Goal: Information Seeking & Learning: Learn about a topic

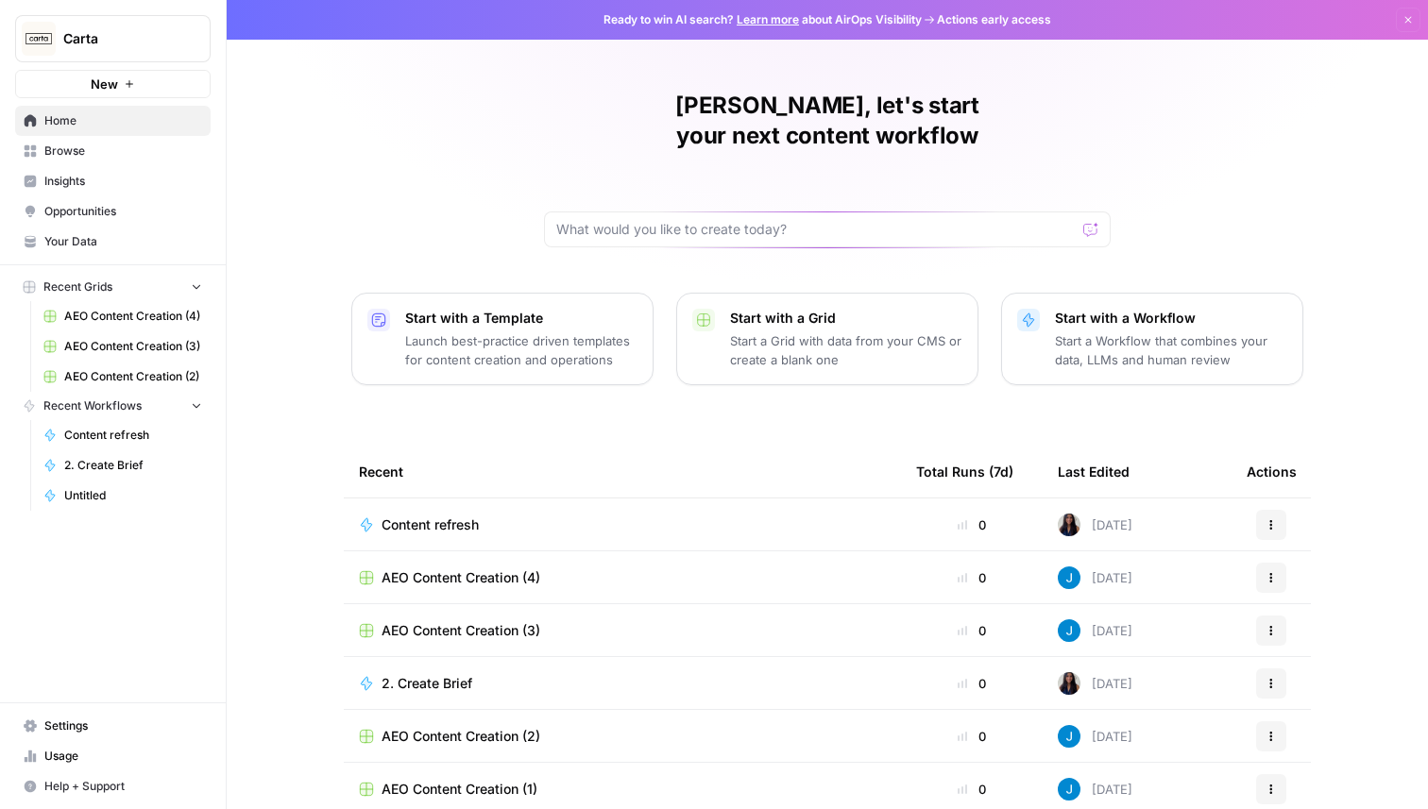
click at [97, 179] on span "Insights" at bounding box center [123, 181] width 158 height 17
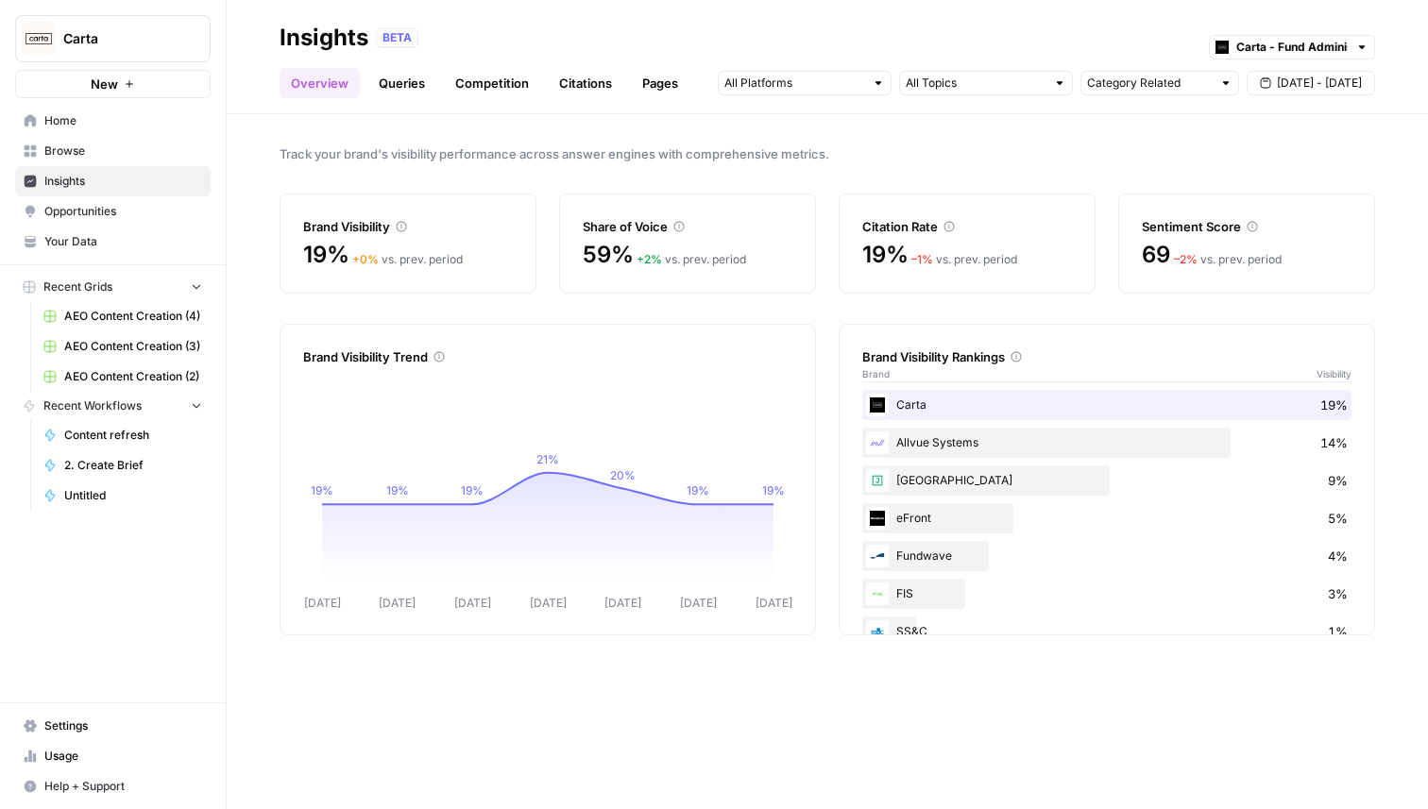
click at [955, 450] on div "Allvue Systems 14%" at bounding box center [1106, 443] width 489 height 30
copy div "Allvue Systems"
click at [756, 172] on div "Track your brand's visibility performance across answer engines with comprehens…" at bounding box center [827, 461] width 1201 height 695
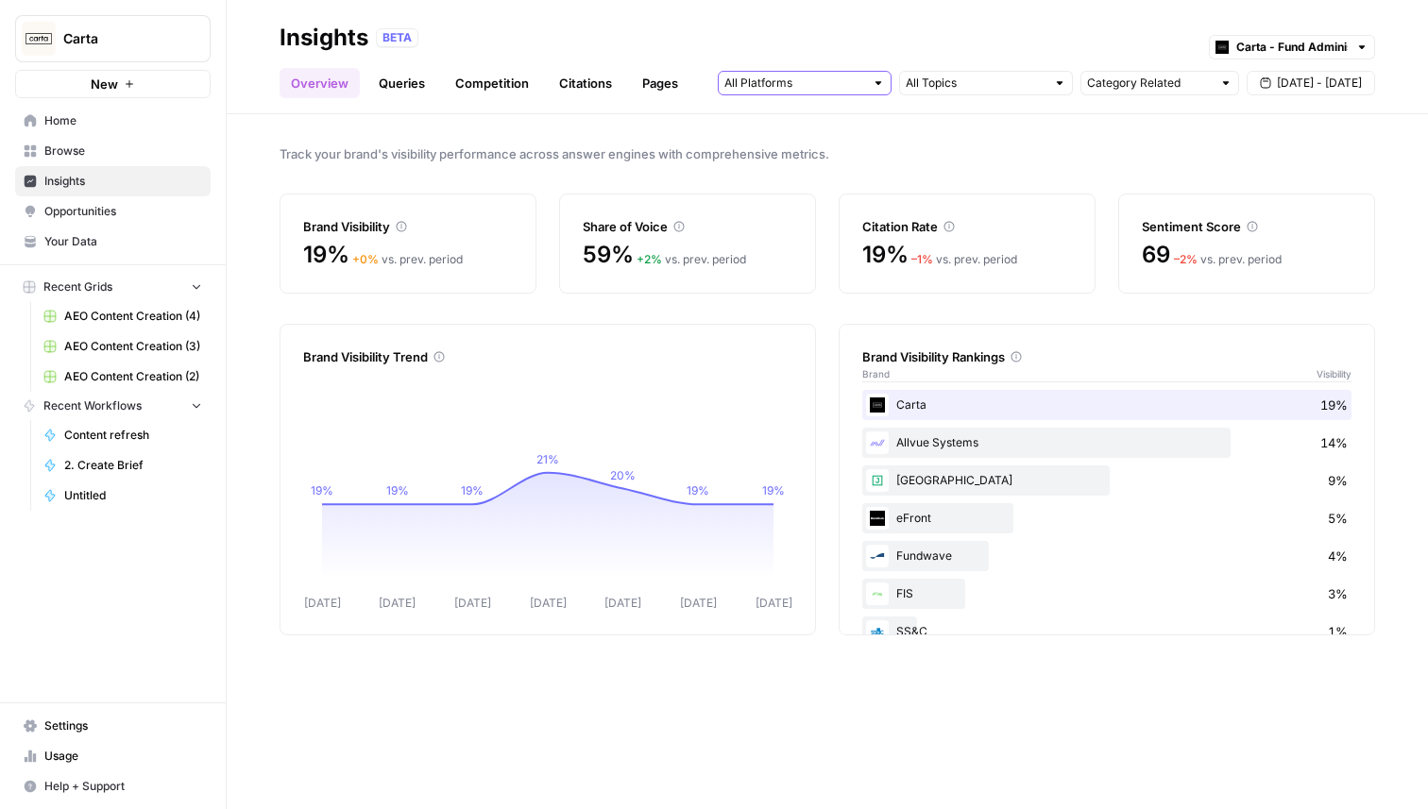
click at [828, 82] on input "text" at bounding box center [794, 83] width 140 height 19
click at [988, 82] on input "text" at bounding box center [976, 83] width 140 height 19
click at [1144, 85] on input "text" at bounding box center [1149, 83] width 125 height 19
type input "Category Related"
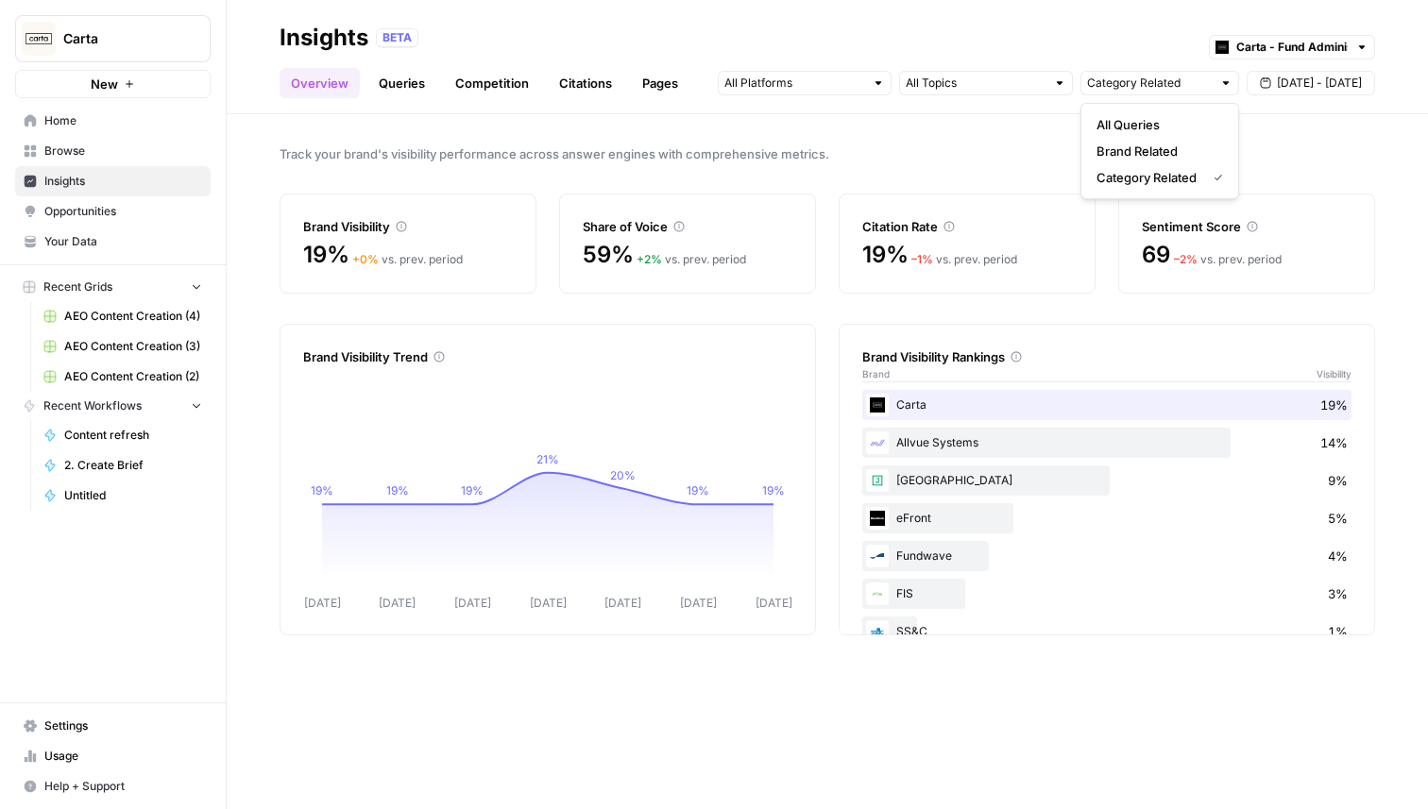
click at [968, 143] on div "Track your brand's visibility performance across answer engines with comprehens…" at bounding box center [827, 461] width 1201 height 695
click at [1273, 51] on input "text" at bounding box center [1291, 47] width 111 height 19
type input "Carta - Fund Administration"
click at [1148, 35] on div "BETA Carta - Fund Administration" at bounding box center [875, 38] width 999 height 25
click at [1236, 35] on div "Carta - Fund Administration" at bounding box center [1292, 47] width 166 height 25
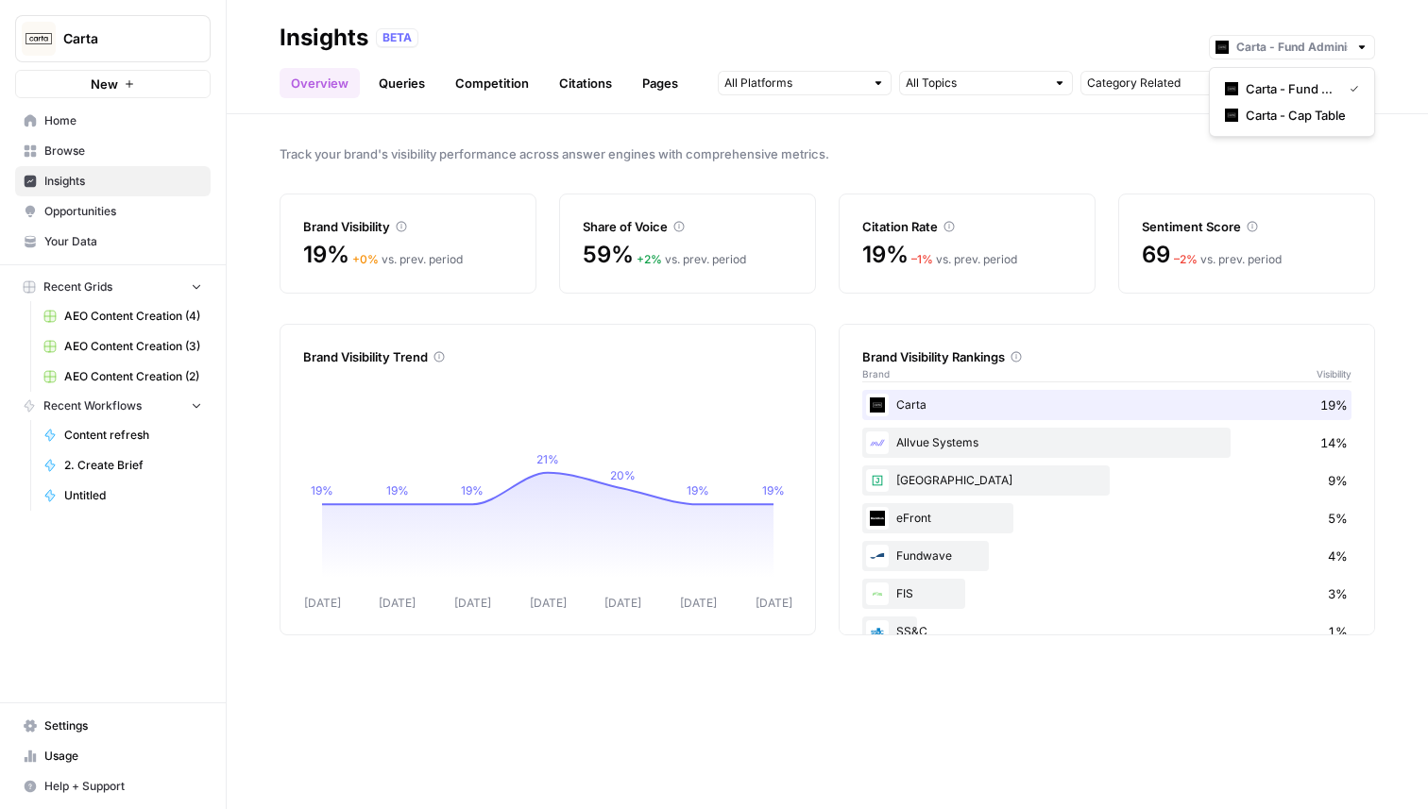
type input "Carta - Fund Administration"
click at [1140, 32] on div "BETA Carta - Fund Administration" at bounding box center [875, 38] width 999 height 25
click at [1225, 43] on div "Carta - Fund Administration" at bounding box center [1292, 47] width 166 height 25
type input "Carta - Fund Administration"
click at [1194, 42] on div "BETA Carta - Fund Administration" at bounding box center [875, 38] width 999 height 25
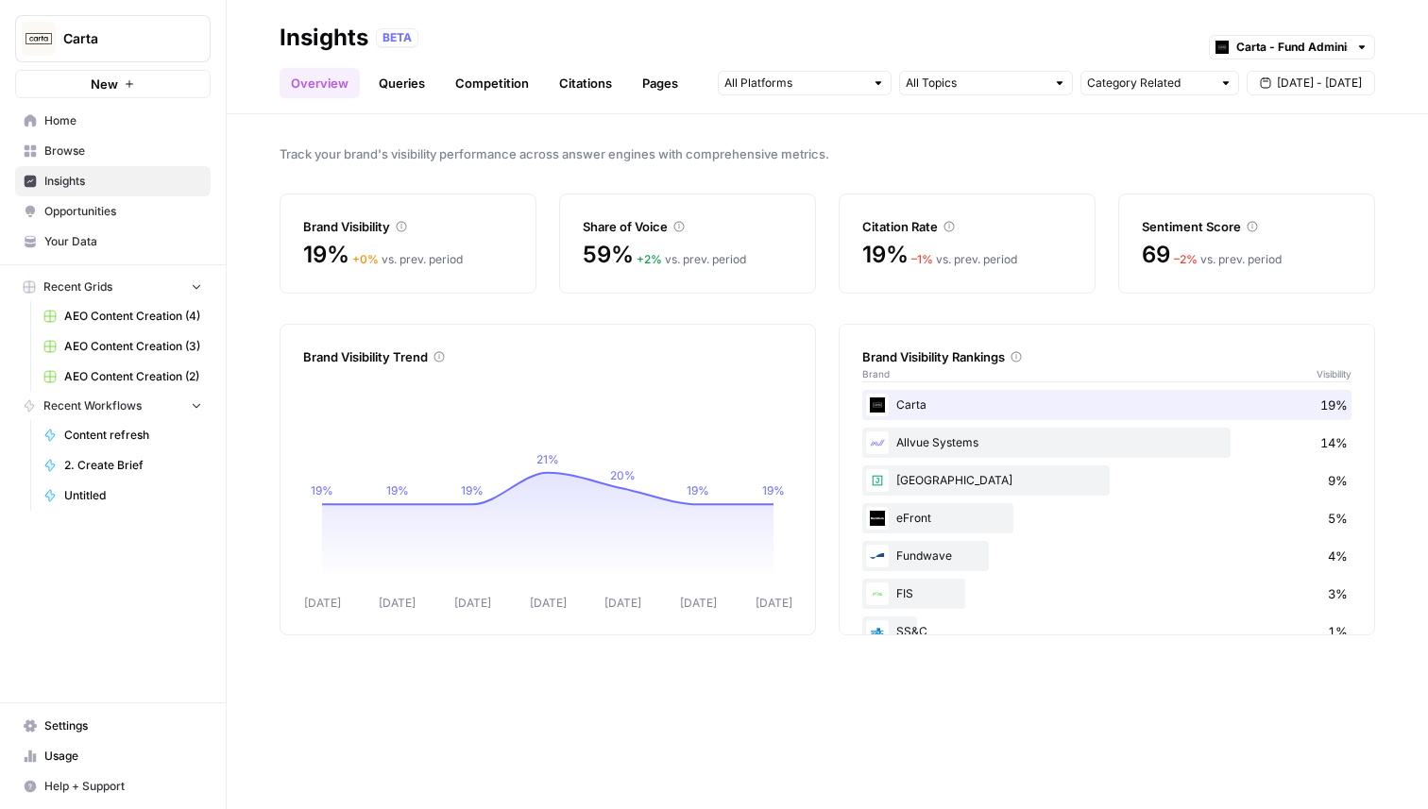
click at [1233, 42] on div "Carta - Fund Administration" at bounding box center [1292, 47] width 166 height 25
type input "Carta - Fund Administration"
click at [1147, 43] on div "BETA Carta - Fund Administration" at bounding box center [875, 38] width 999 height 25
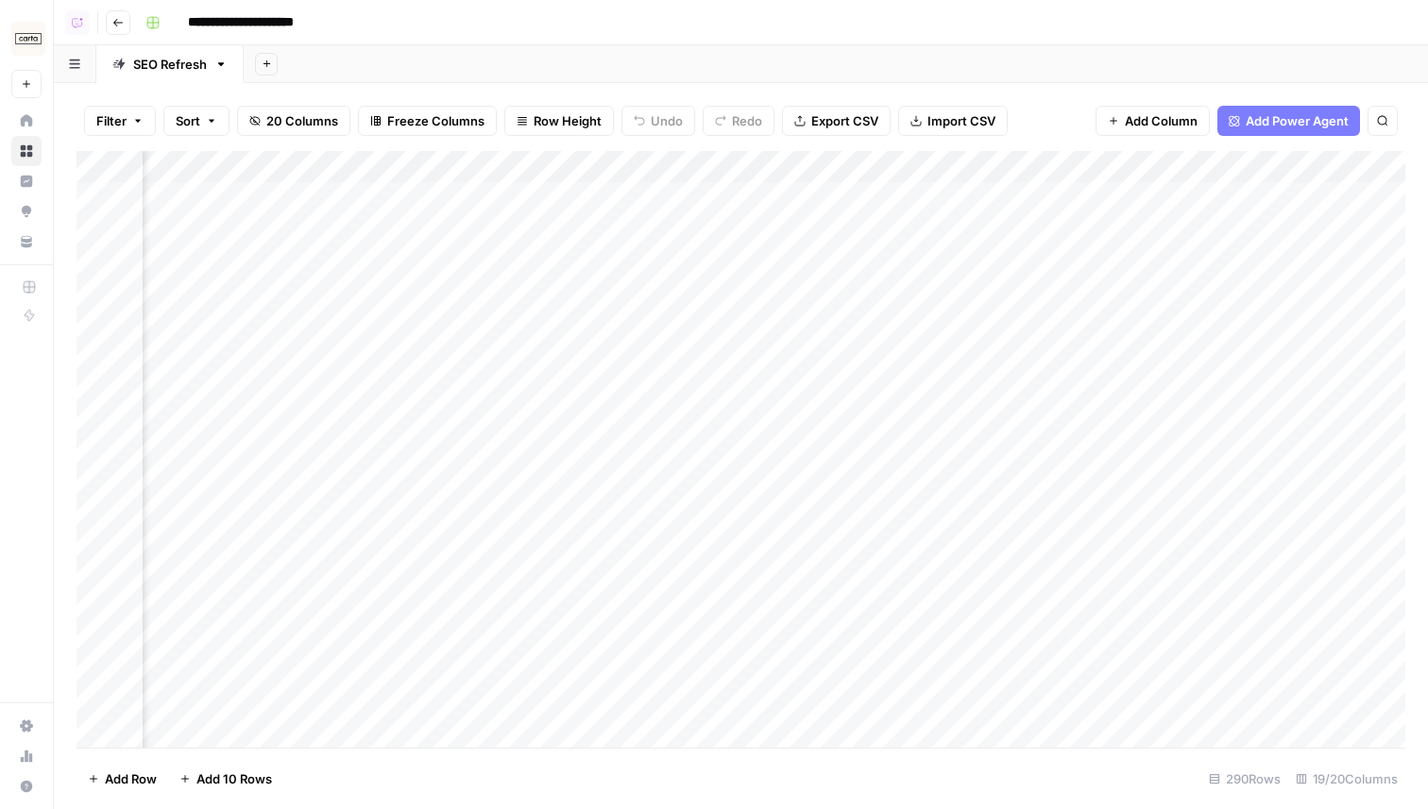
scroll to position [0, 1735]
click at [1130, 199] on div "Add Column" at bounding box center [741, 449] width 1329 height 597
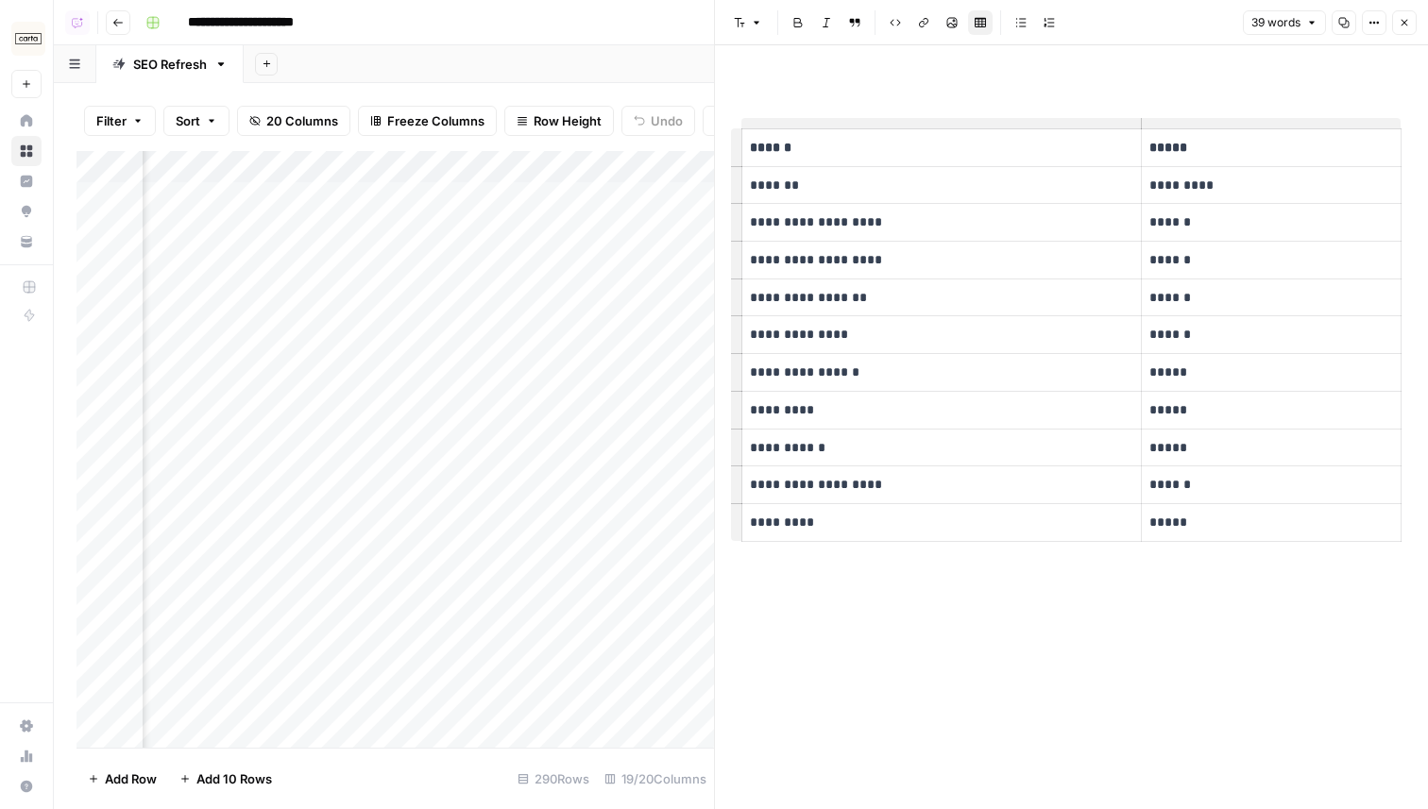
click at [1403, 18] on icon "button" at bounding box center [1404, 22] width 11 height 11
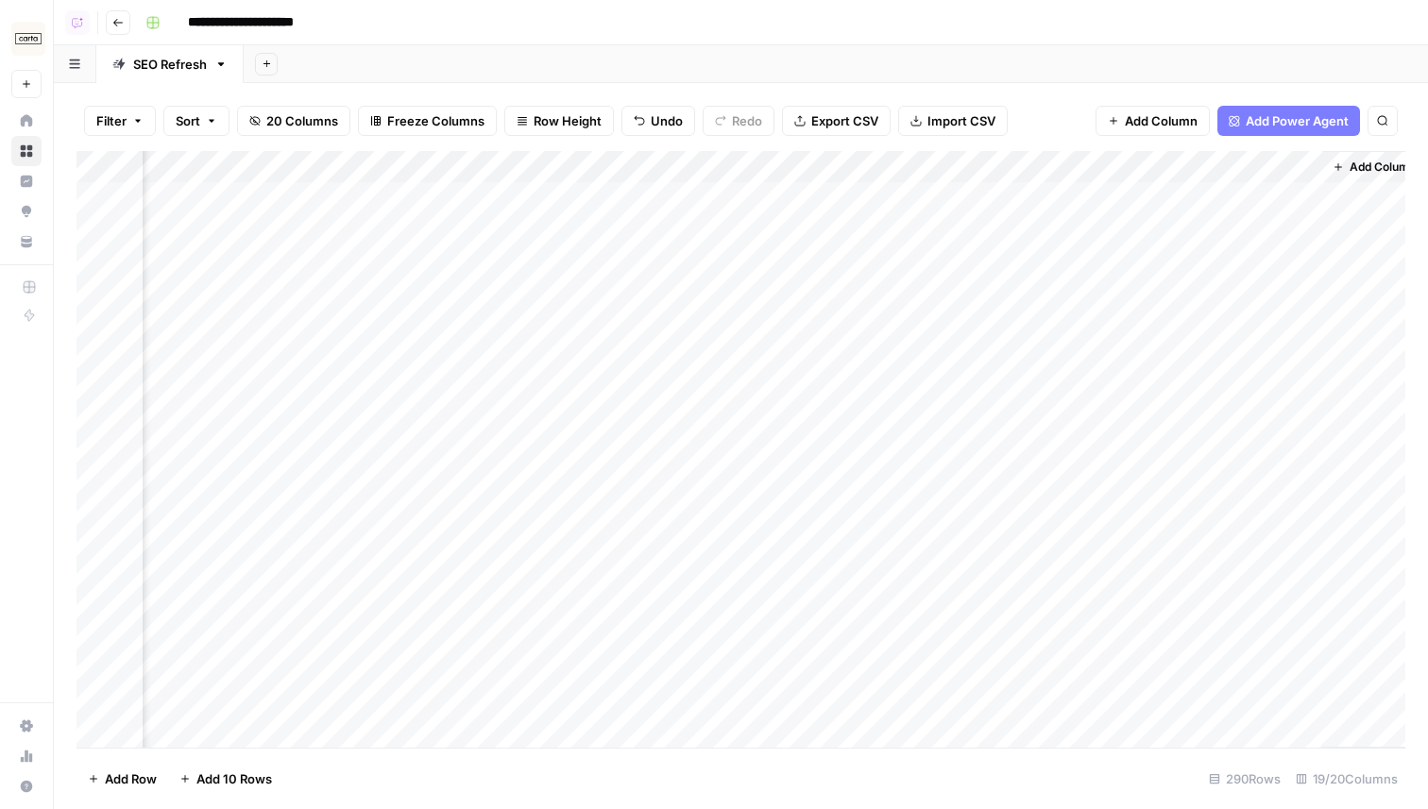
scroll to position [0, 2647]
click at [578, 171] on div "Add Column" at bounding box center [741, 449] width 1329 height 597
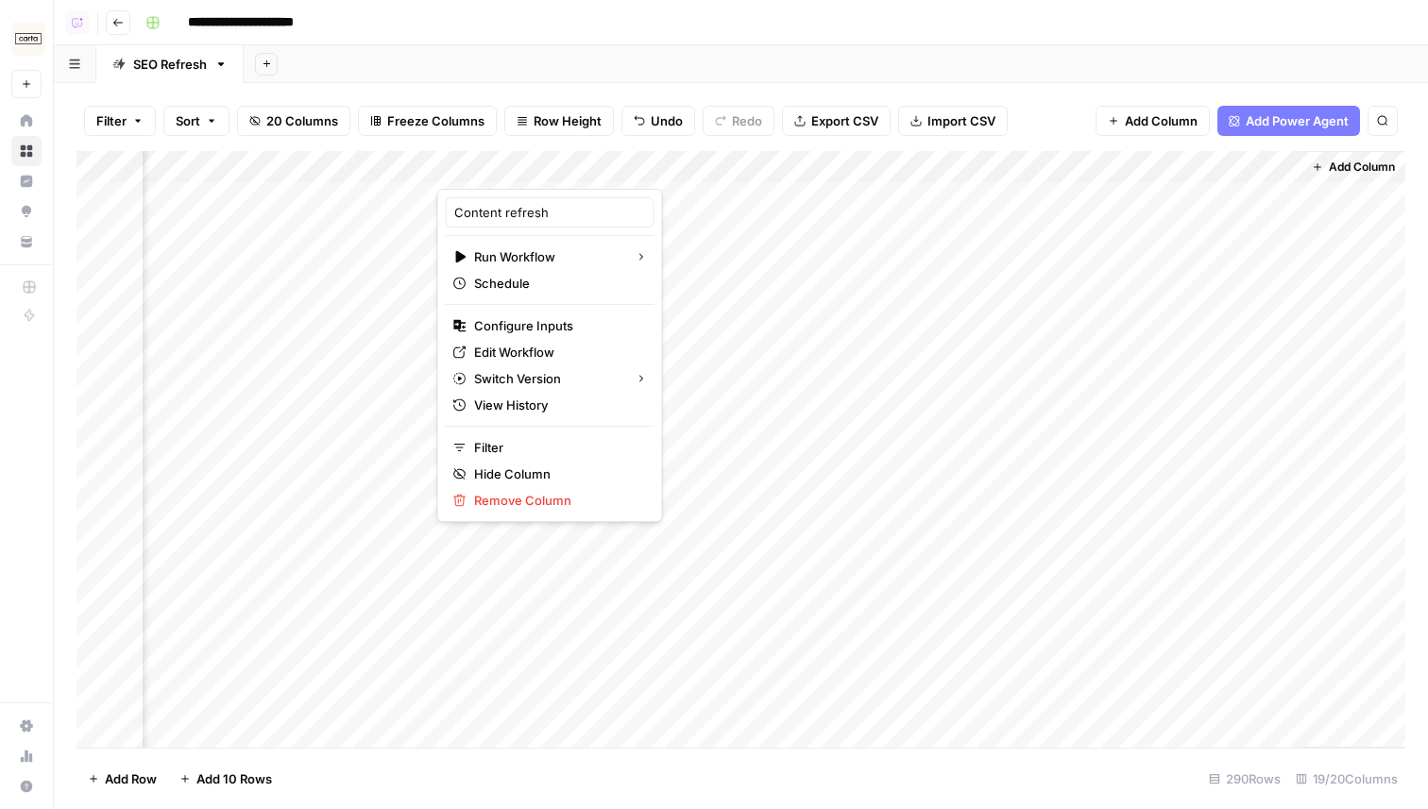
click at [619, 86] on div "Filter Sort 20 Columns Freeze Columns Row Height Undo Redo Export CSV Import CS…" at bounding box center [741, 446] width 1374 height 726
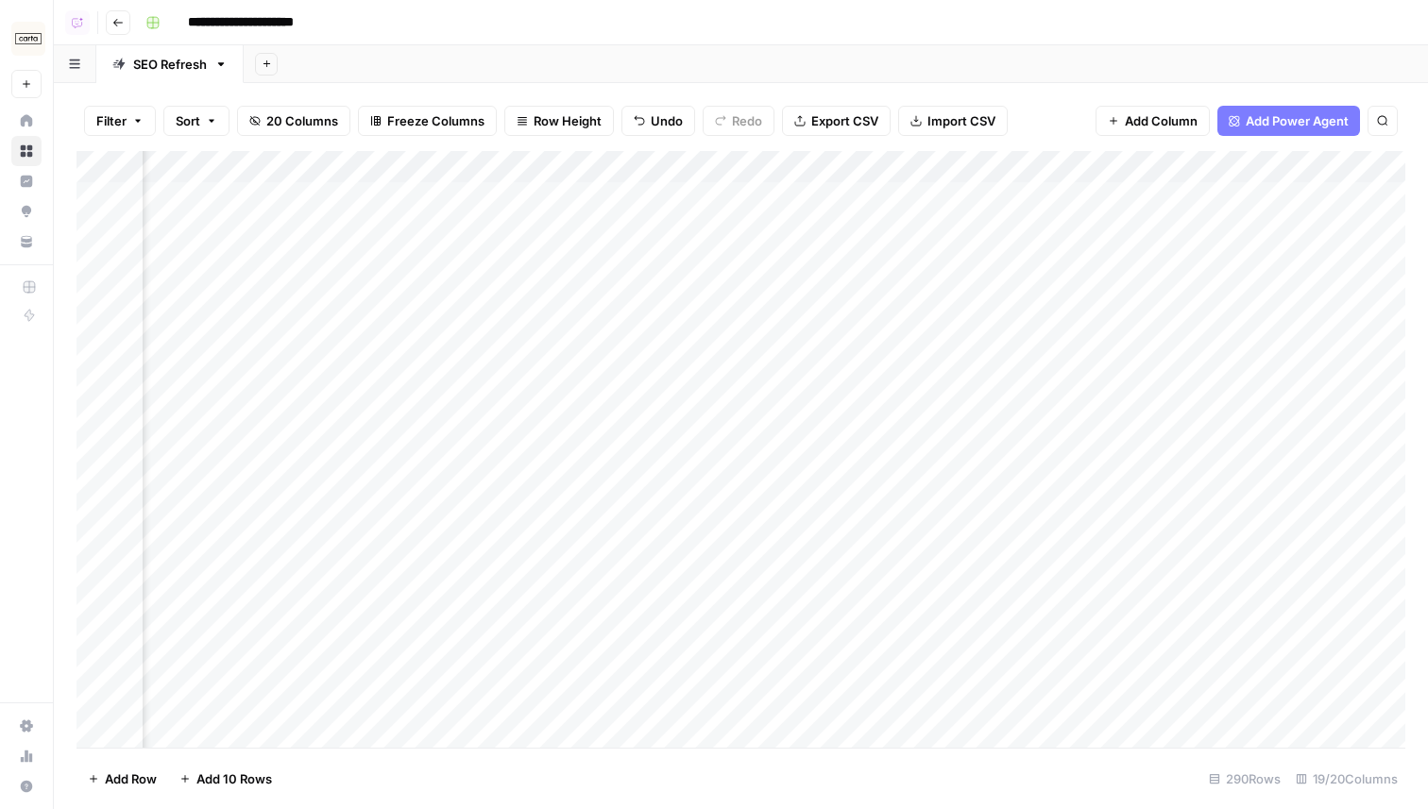
scroll to position [0, 458]
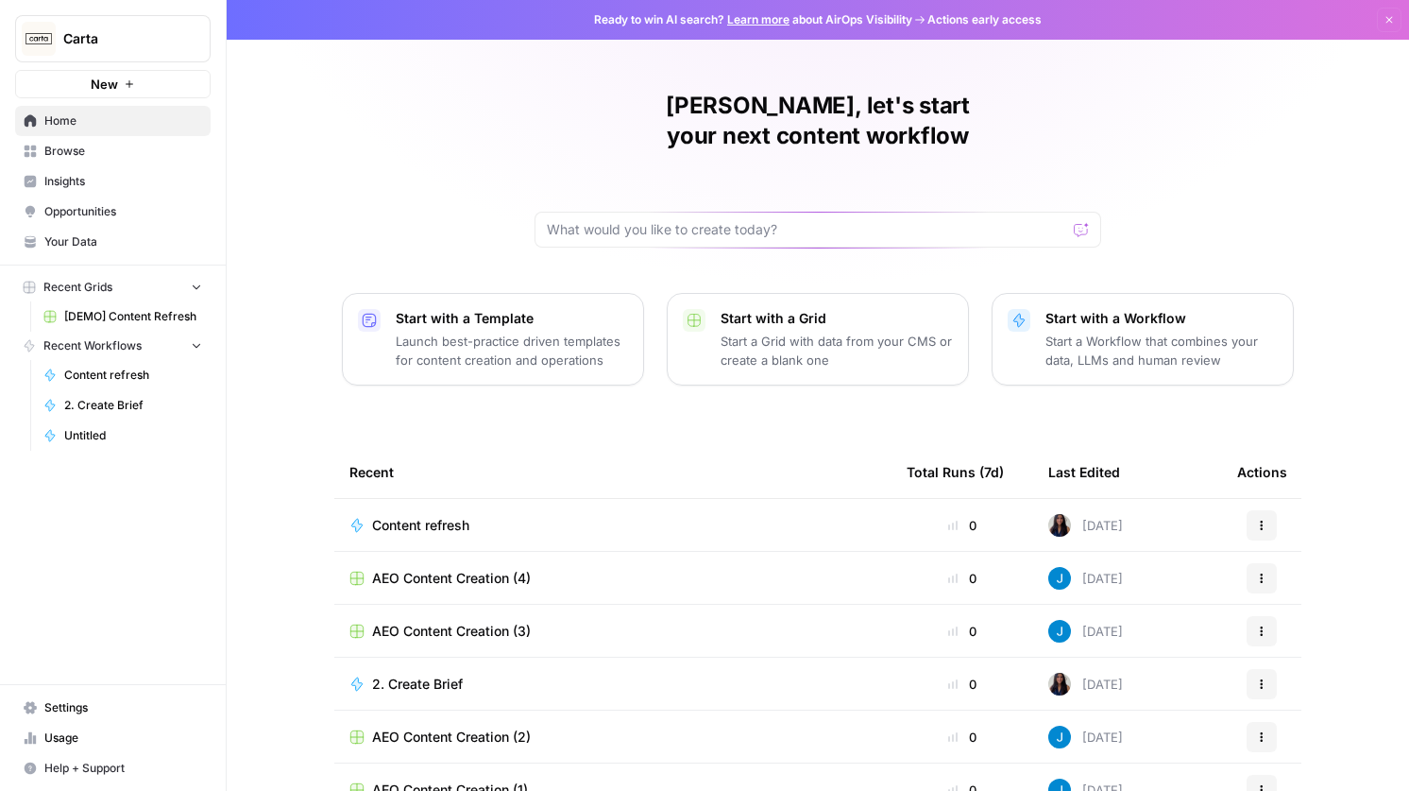
click at [94, 157] on span "Browse" at bounding box center [123, 151] width 158 height 17
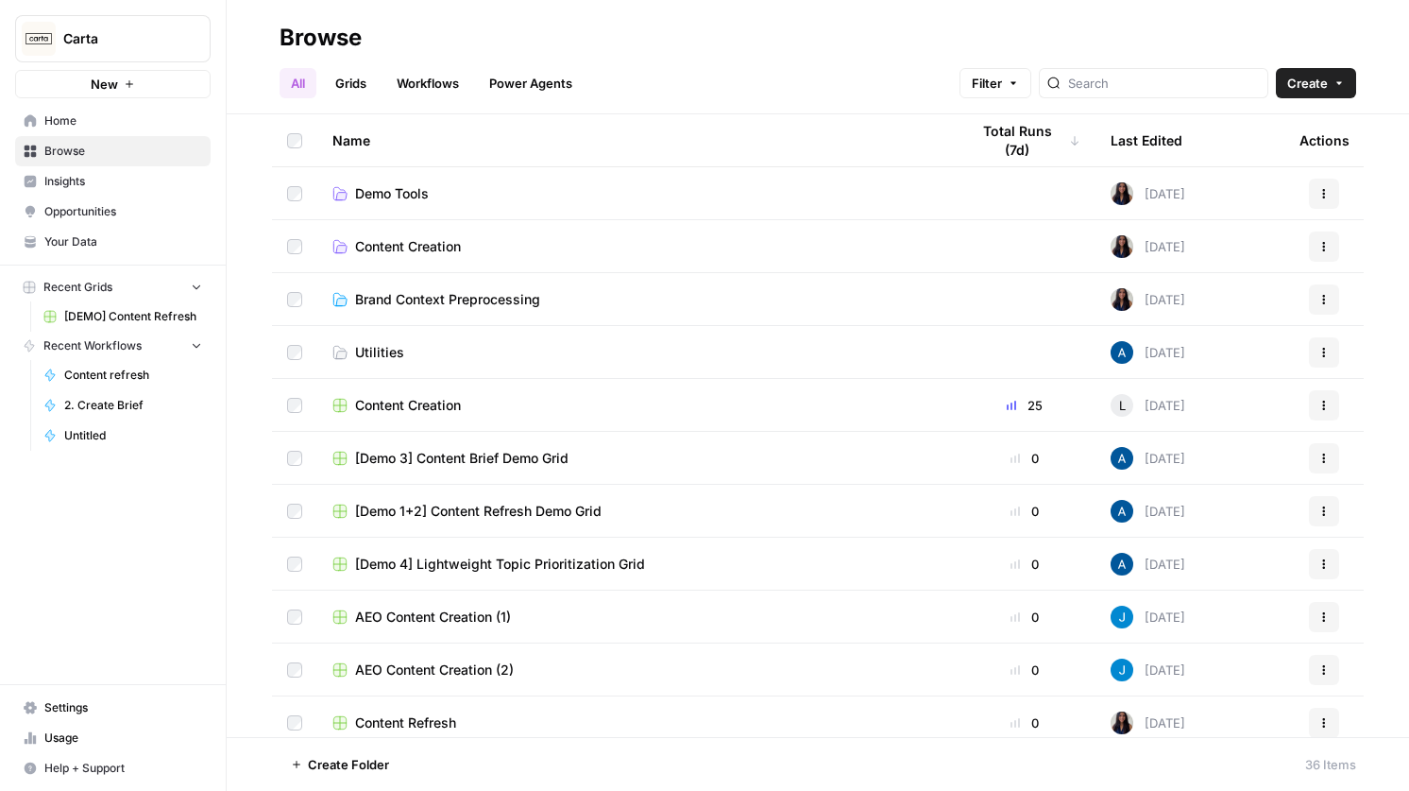
click at [77, 179] on span "Insights" at bounding box center [123, 181] width 158 height 17
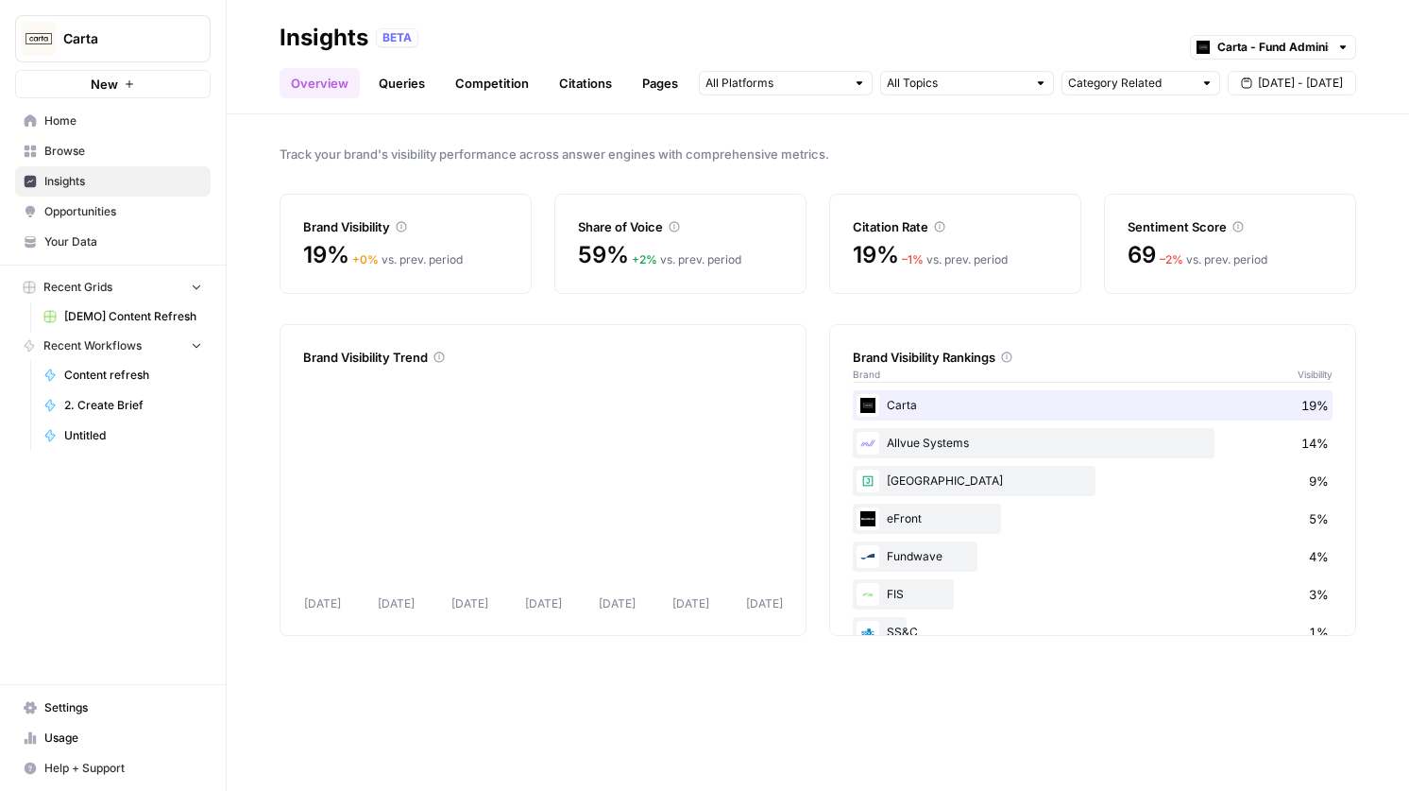
click at [395, 94] on link "Queries" at bounding box center [401, 83] width 69 height 30
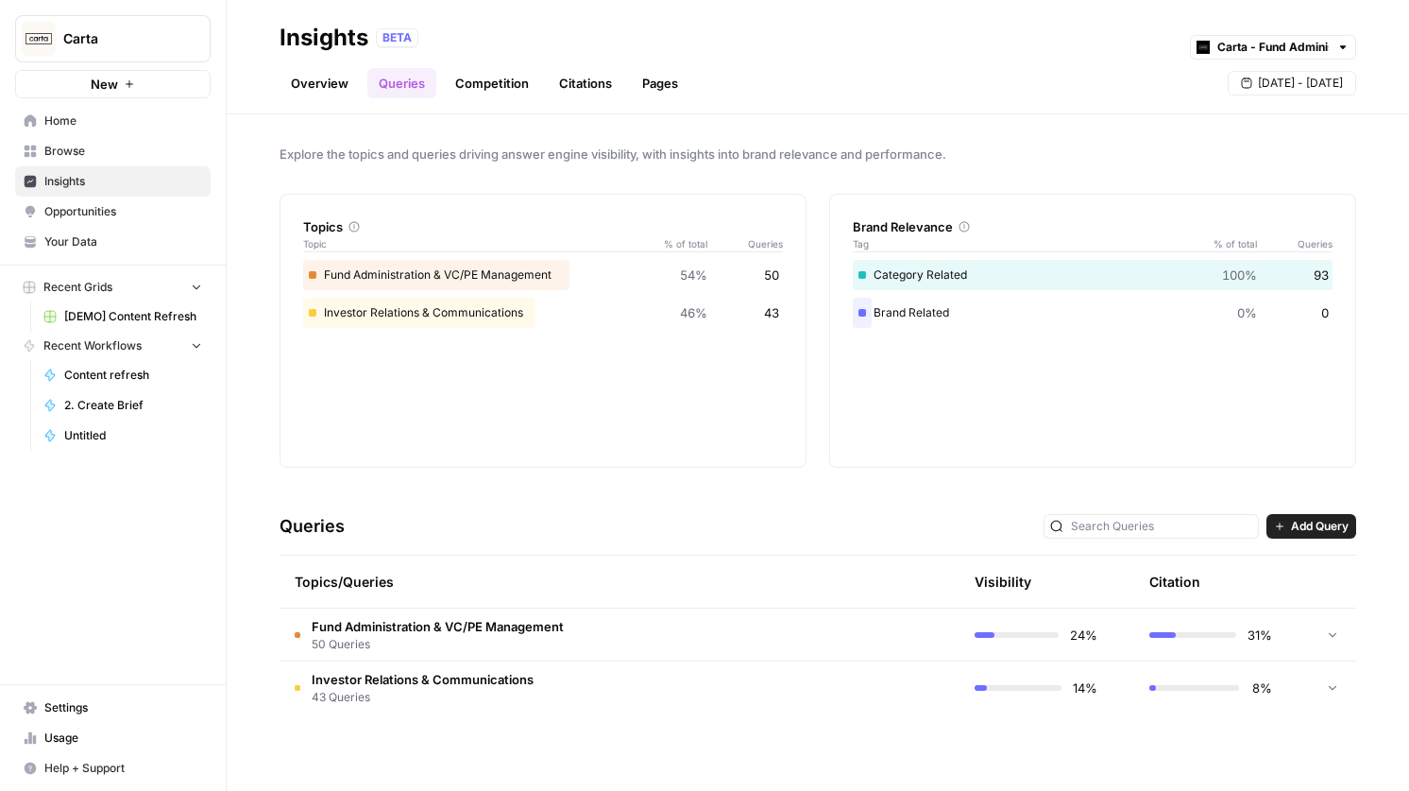
click at [473, 636] on span "50 Queries" at bounding box center [438, 644] width 252 height 17
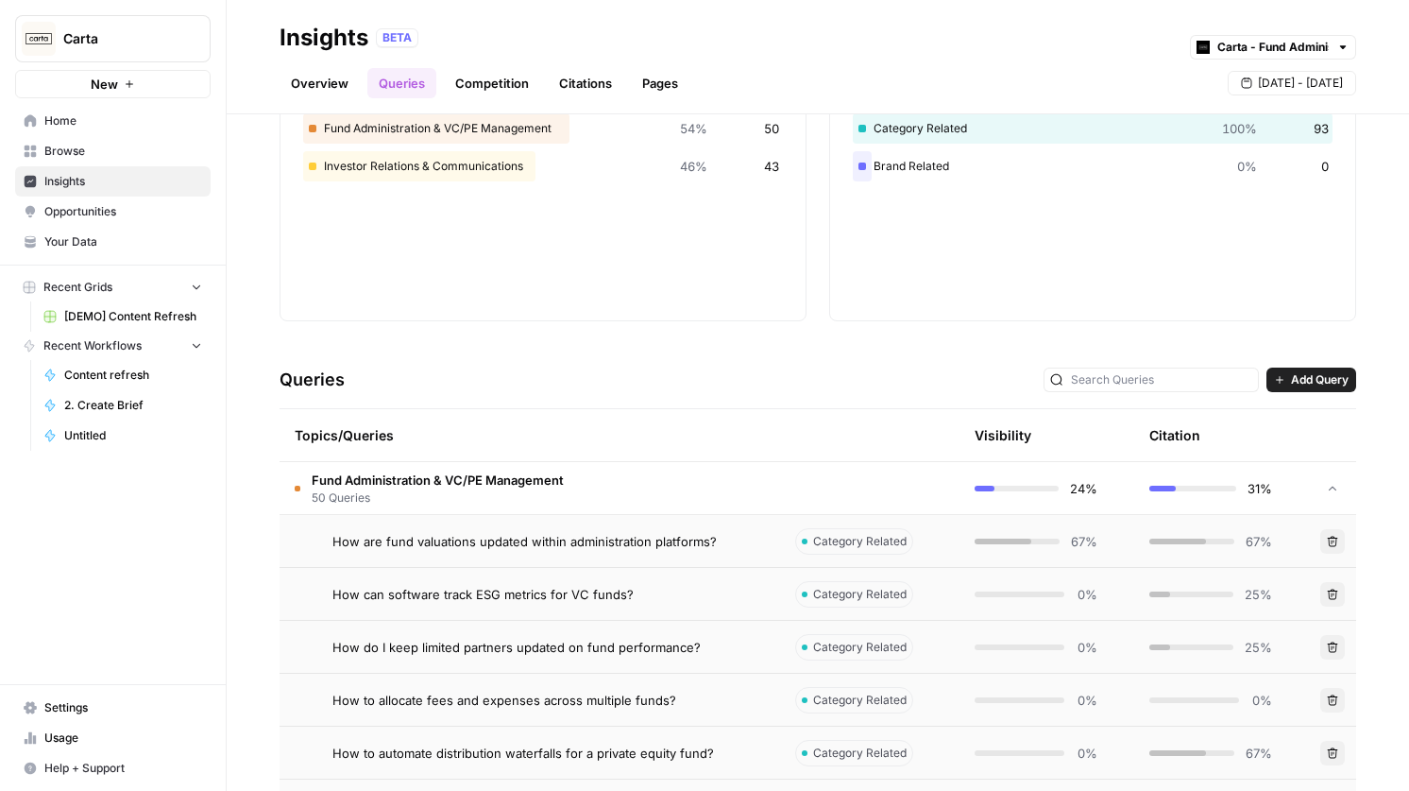
scroll to position [21, 0]
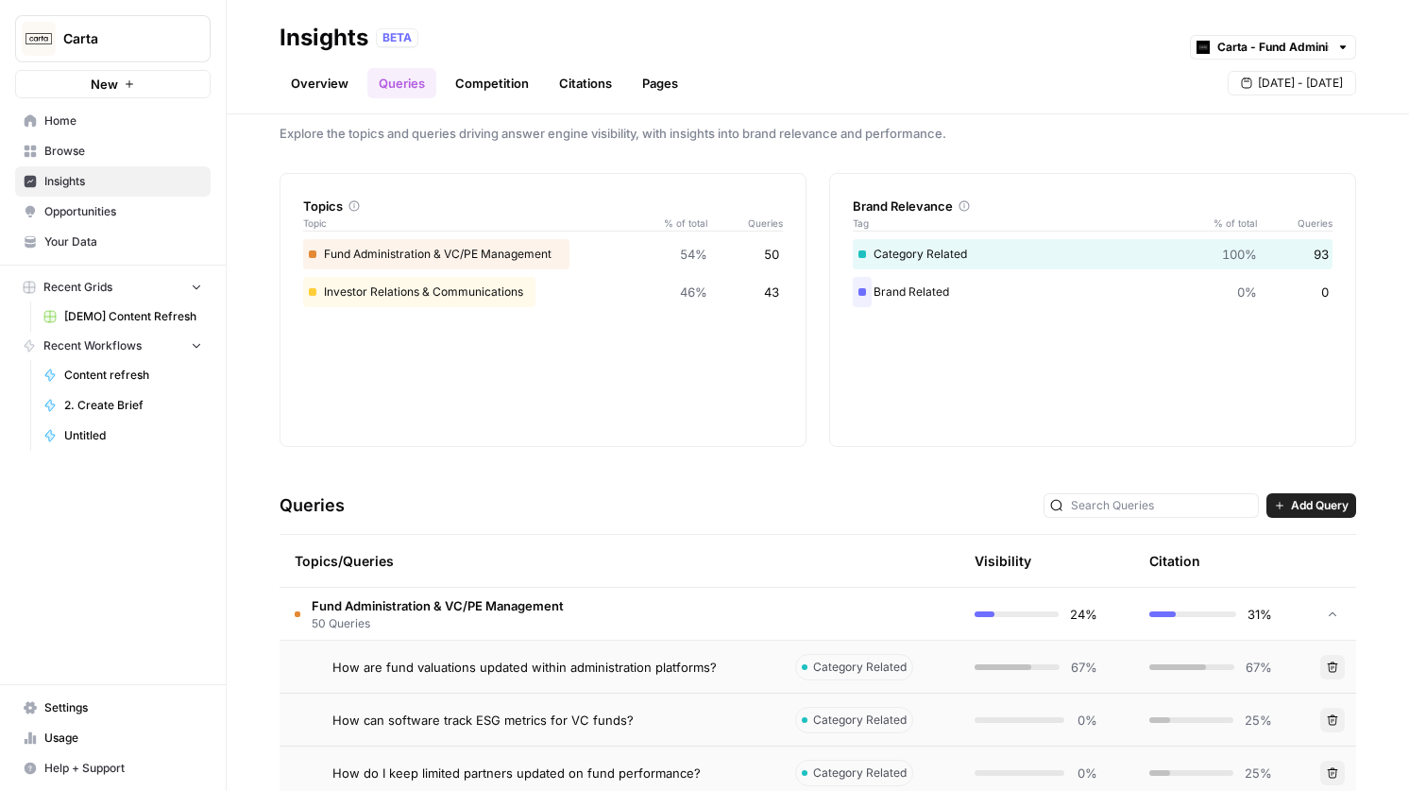
click at [479, 606] on span "Fund Administration & VC/PE Management" at bounding box center [438, 605] width 252 height 19
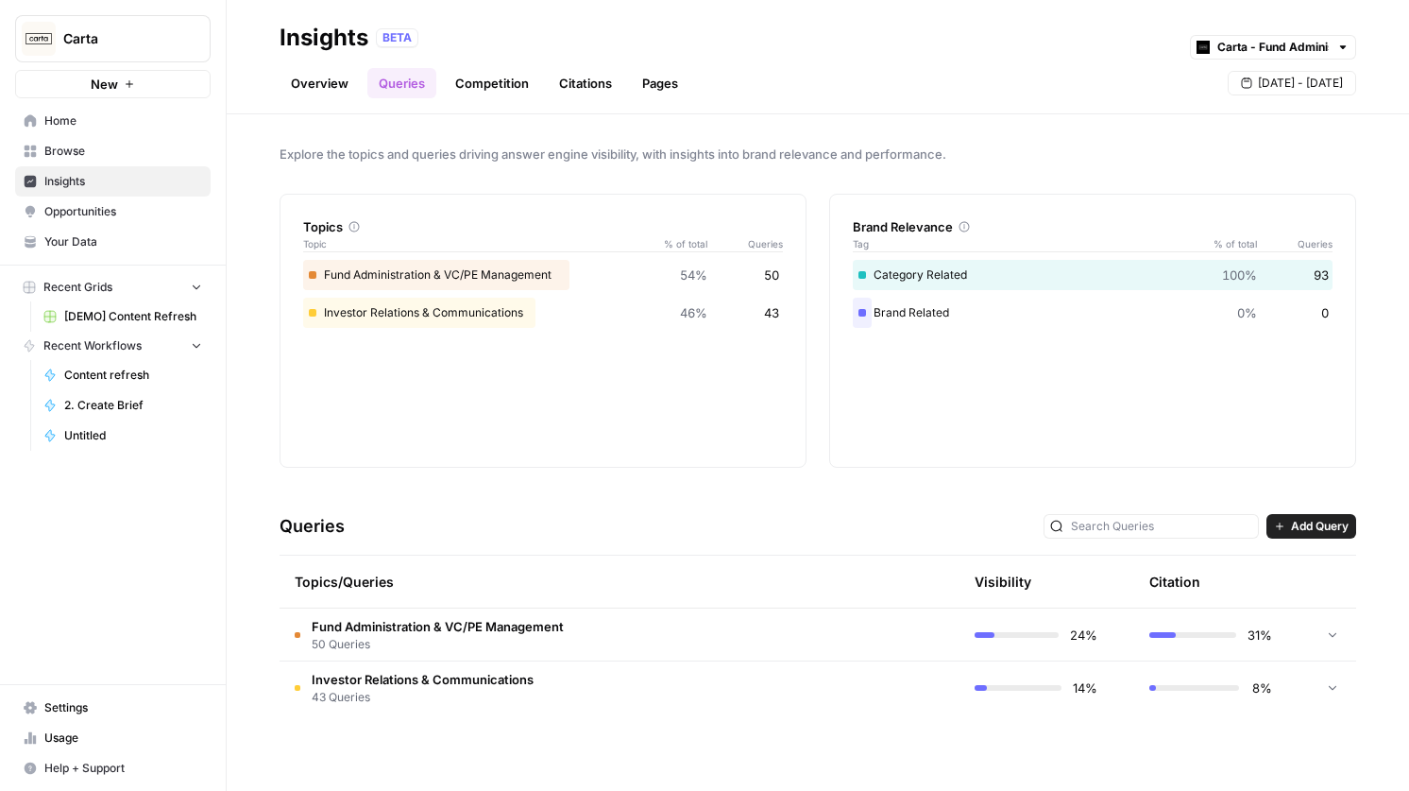
click at [951, 635] on td at bounding box center [869, 634] width 179 height 52
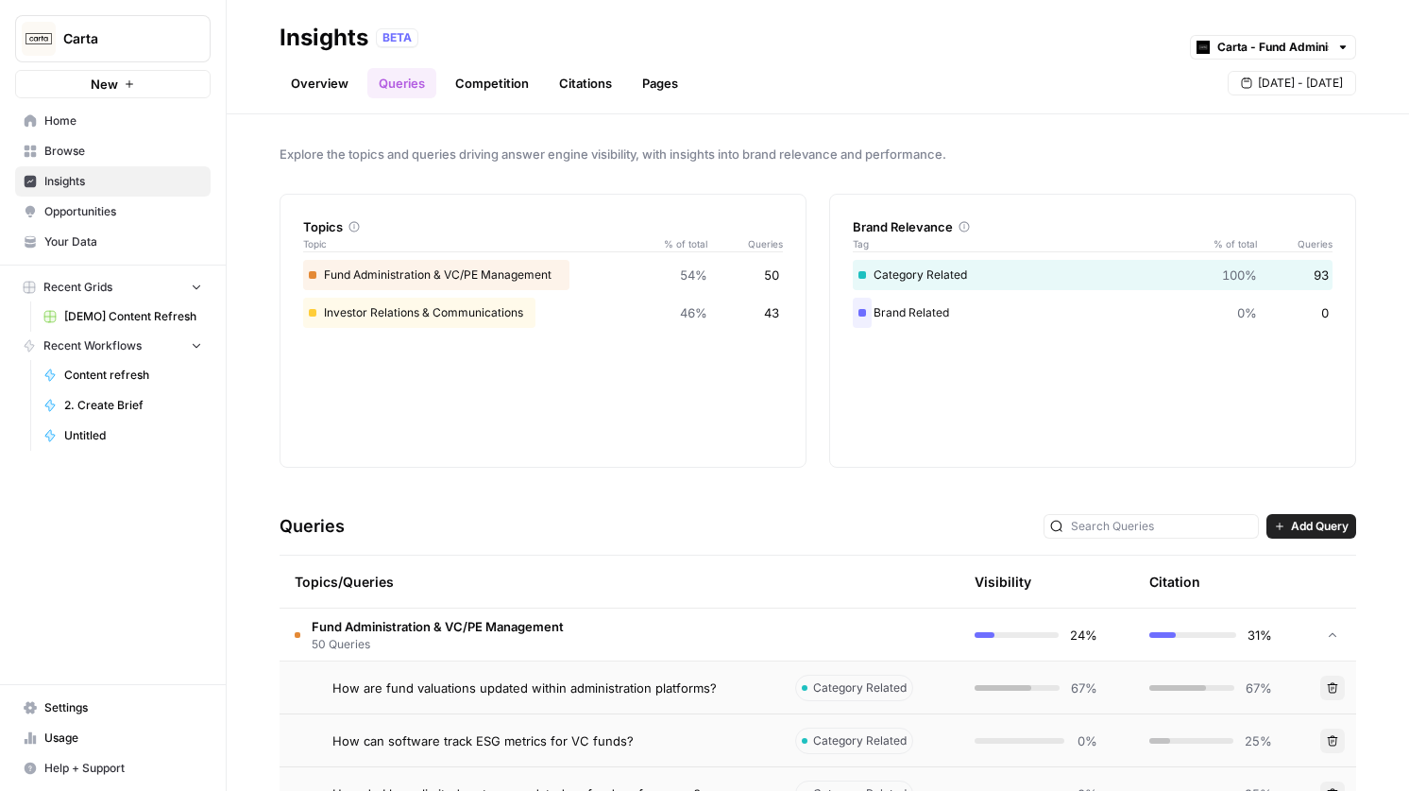
click at [494, 81] on link "Competition" at bounding box center [492, 83] width 96 height 30
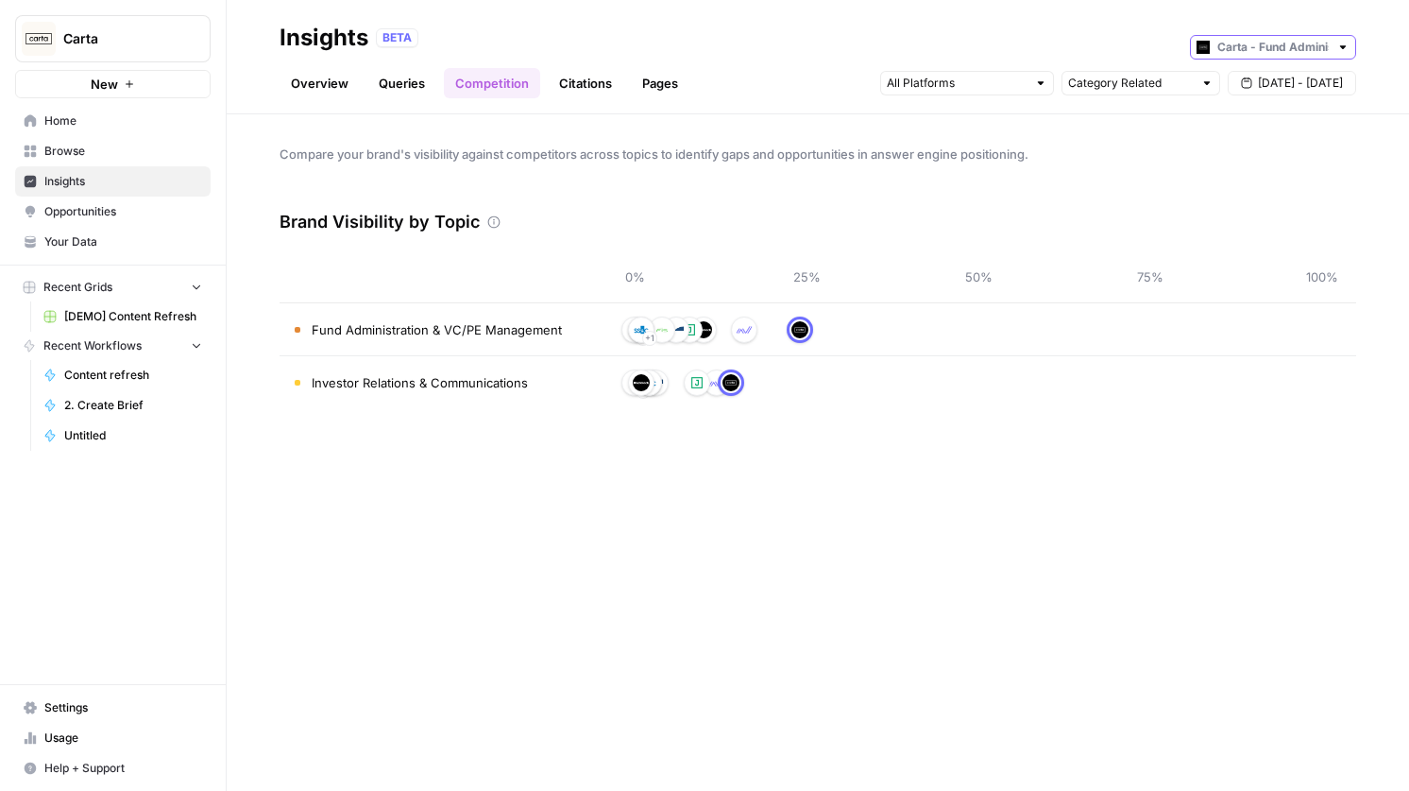
click at [1300, 38] on input "text" at bounding box center [1272, 47] width 111 height 19
click at [1274, 106] on span "Carta - Cap Table" at bounding box center [1280, 115] width 106 height 19
type input "Carta - Cap Table"
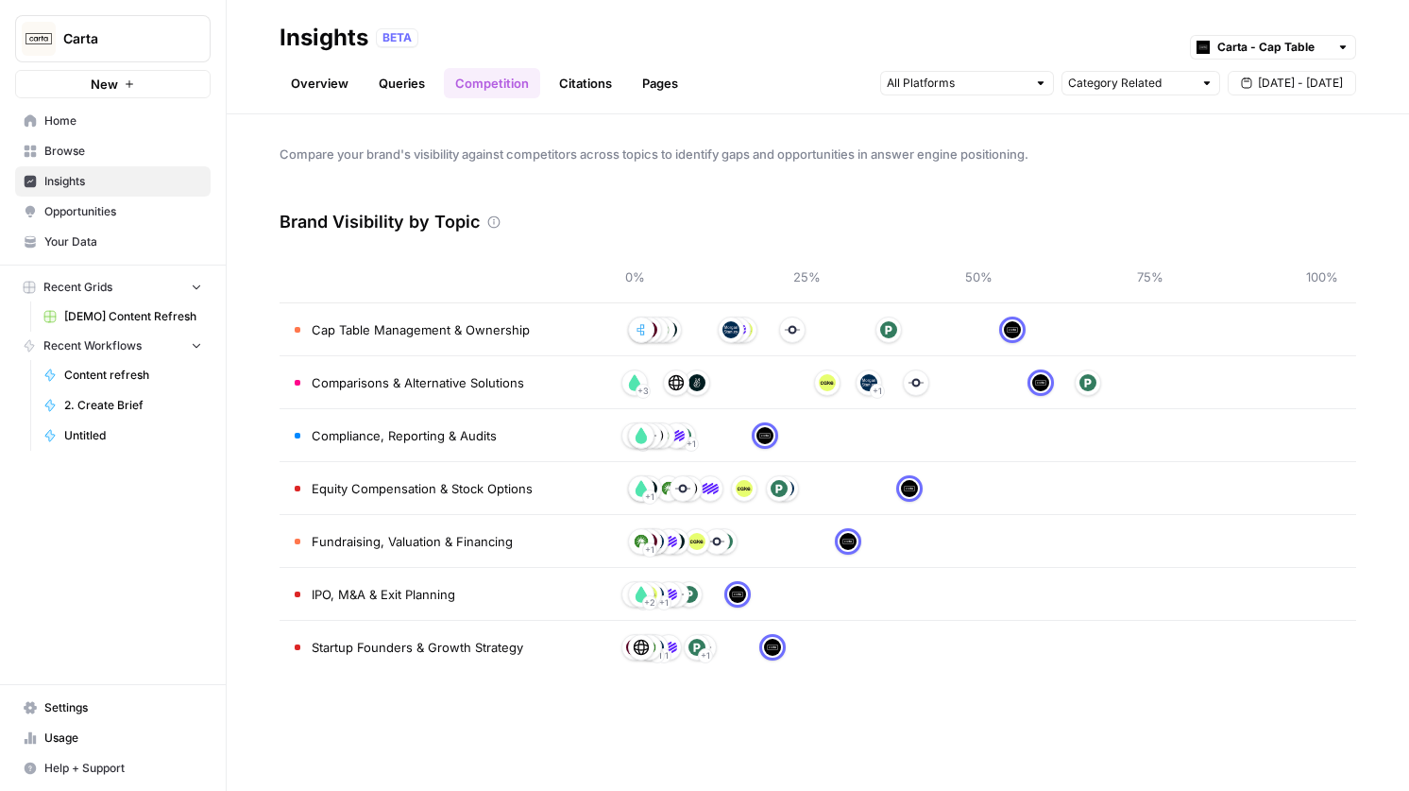
click at [142, 208] on span "Opportunities" at bounding box center [123, 211] width 158 height 17
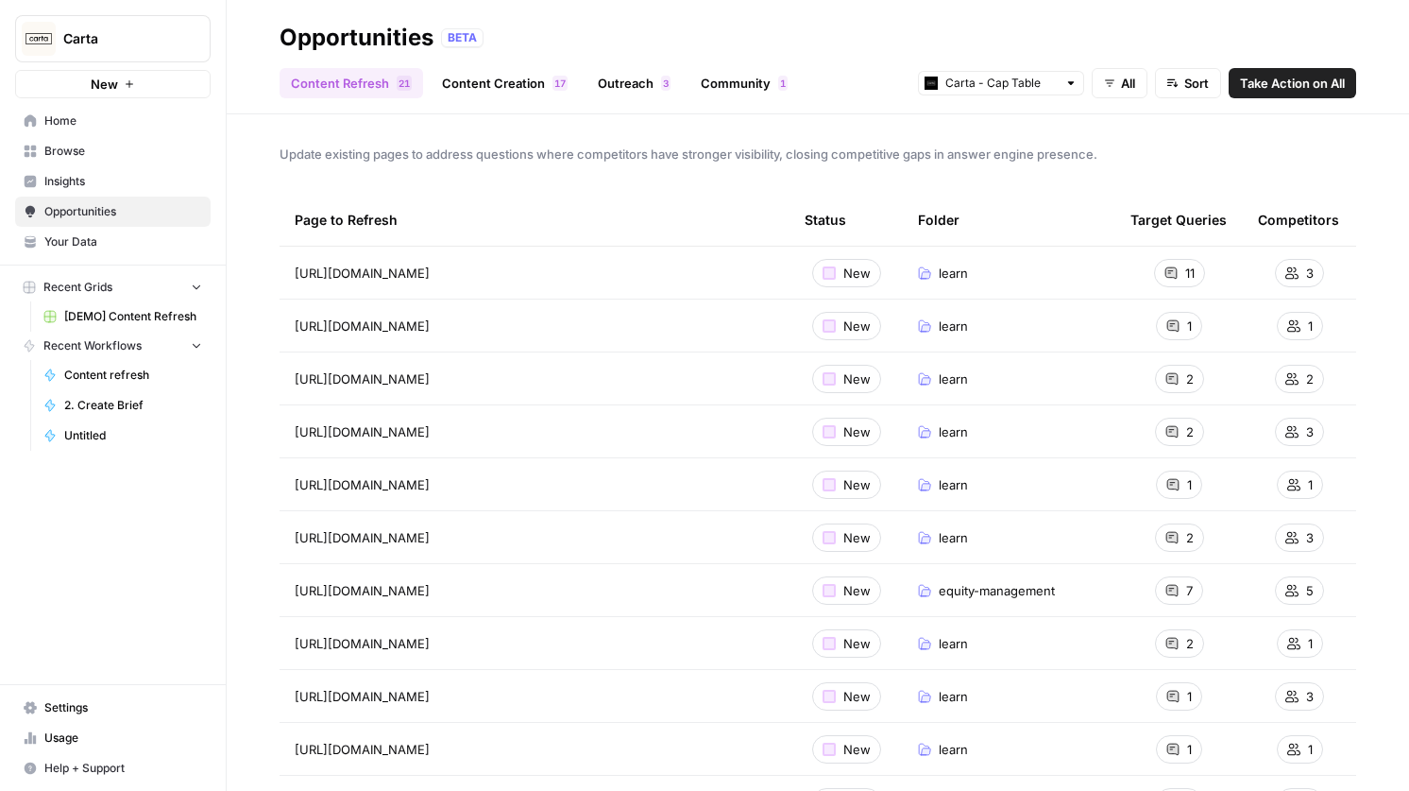
click at [507, 93] on link "Content Creation 7 1" at bounding box center [505, 83] width 148 height 30
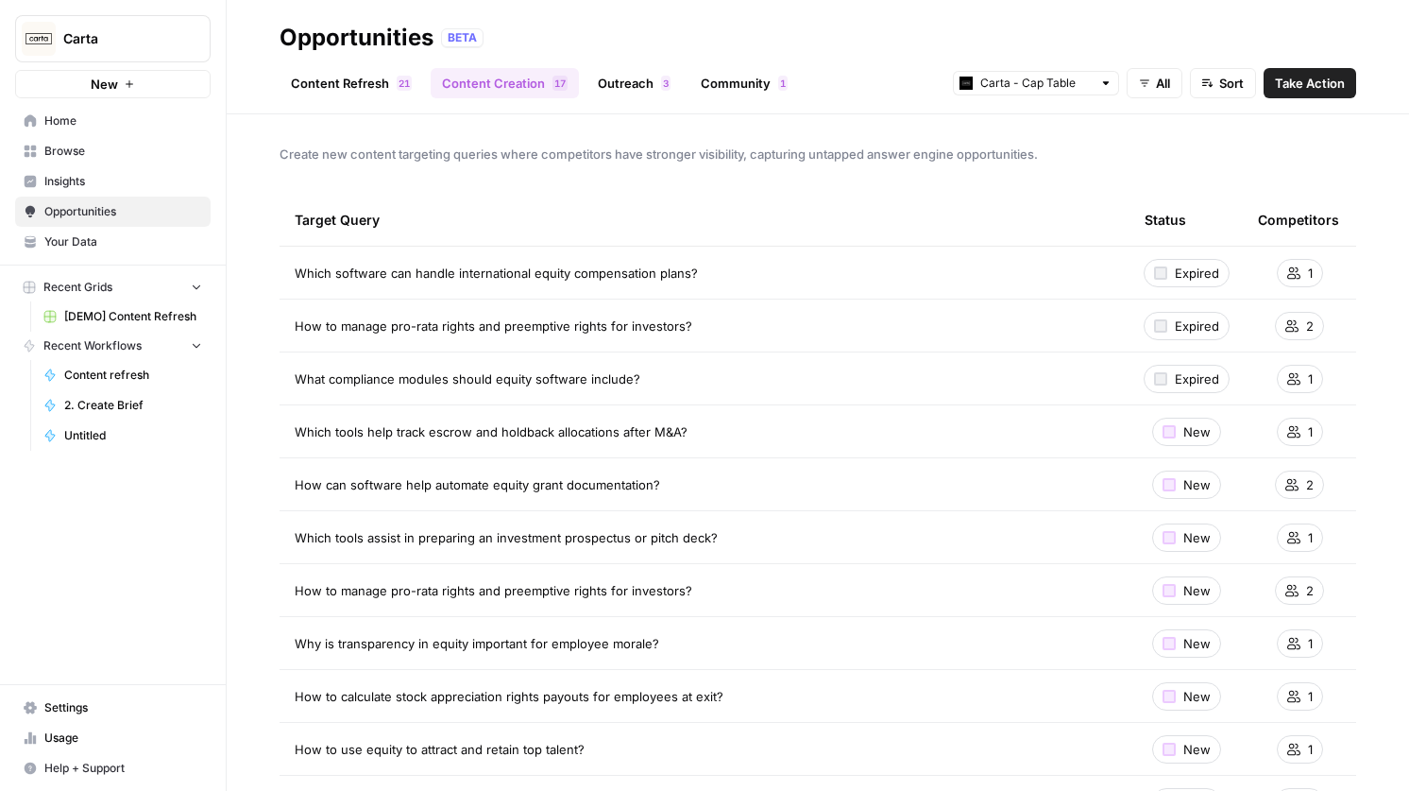
click at [627, 101] on header "Opportunities BETA Content Refresh 1 2 Content Creation 7 1 Outreach 3 Communit…" at bounding box center [818, 57] width 1183 height 114
click at [61, 709] on span "Settings" at bounding box center [123, 707] width 158 height 17
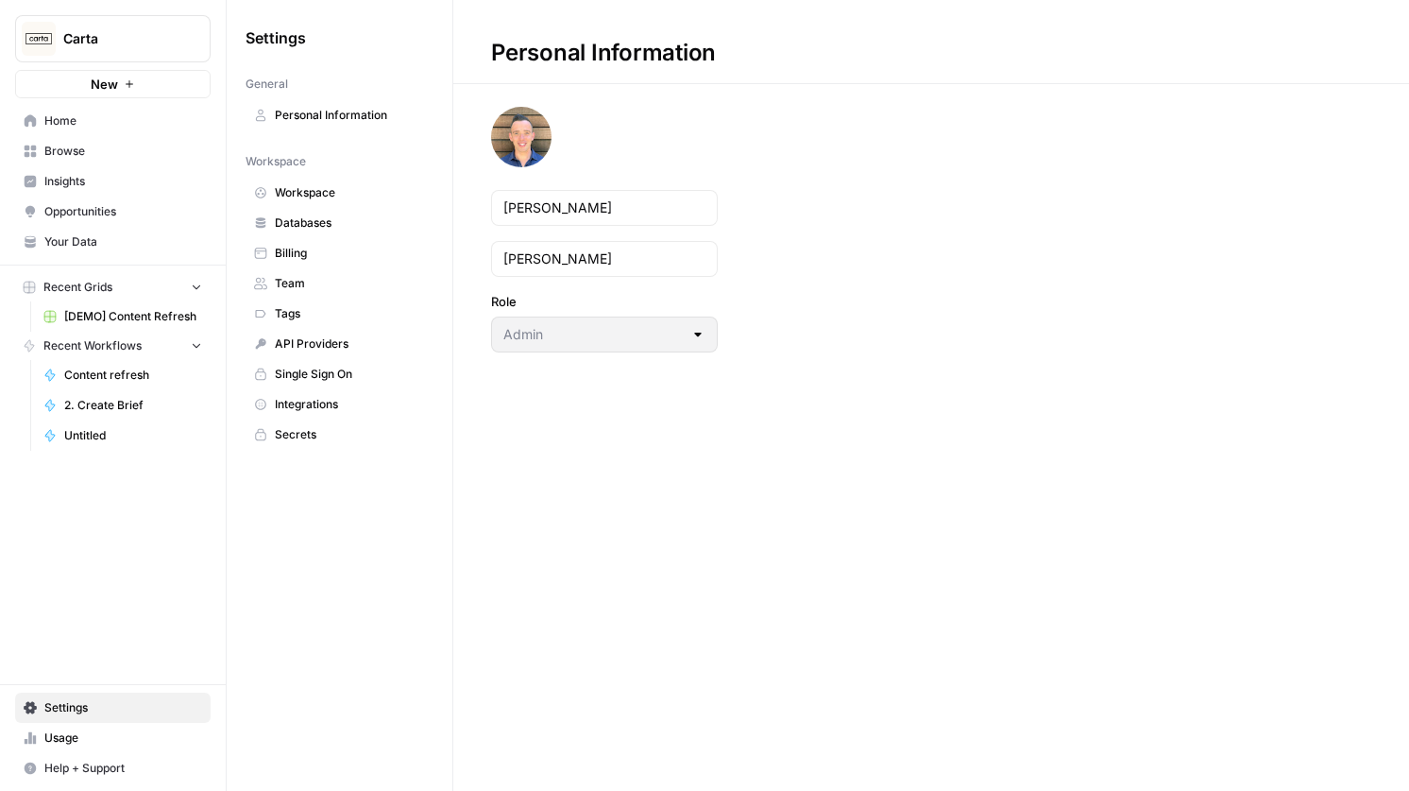
click at [317, 276] on span "Team" at bounding box center [350, 283] width 150 height 17
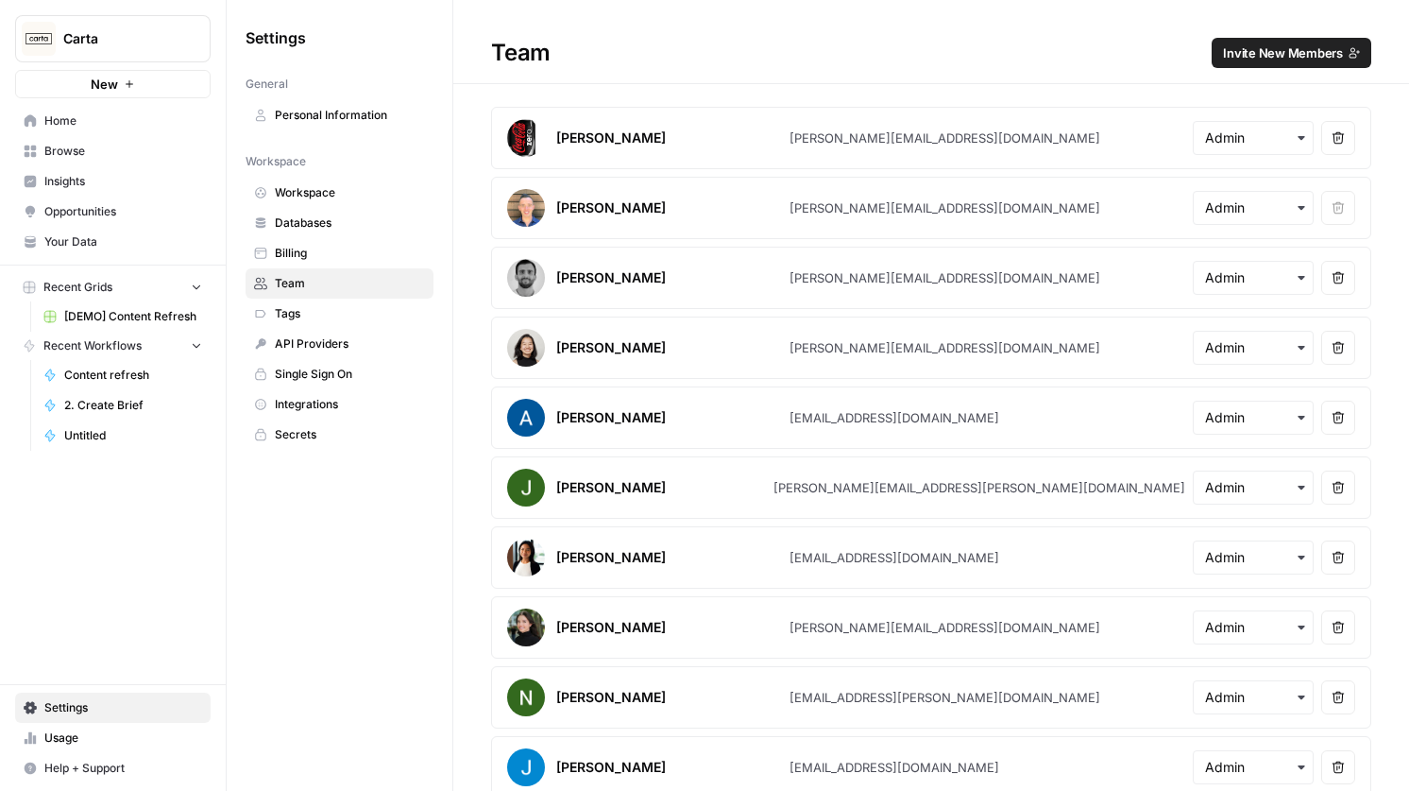
click at [43, 126] on link "Home" at bounding box center [113, 121] width 196 height 30
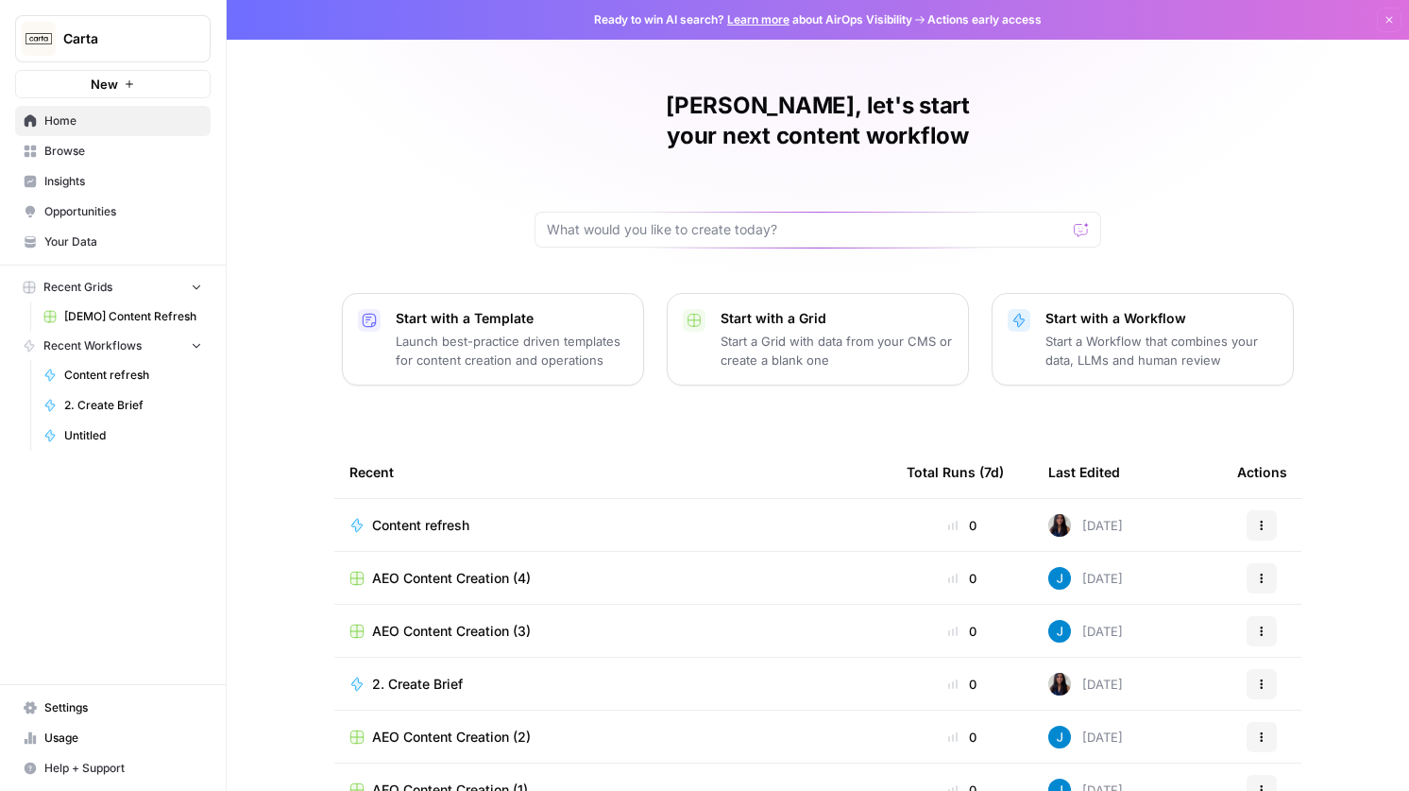
click at [77, 205] on span "Opportunities" at bounding box center [123, 211] width 158 height 17
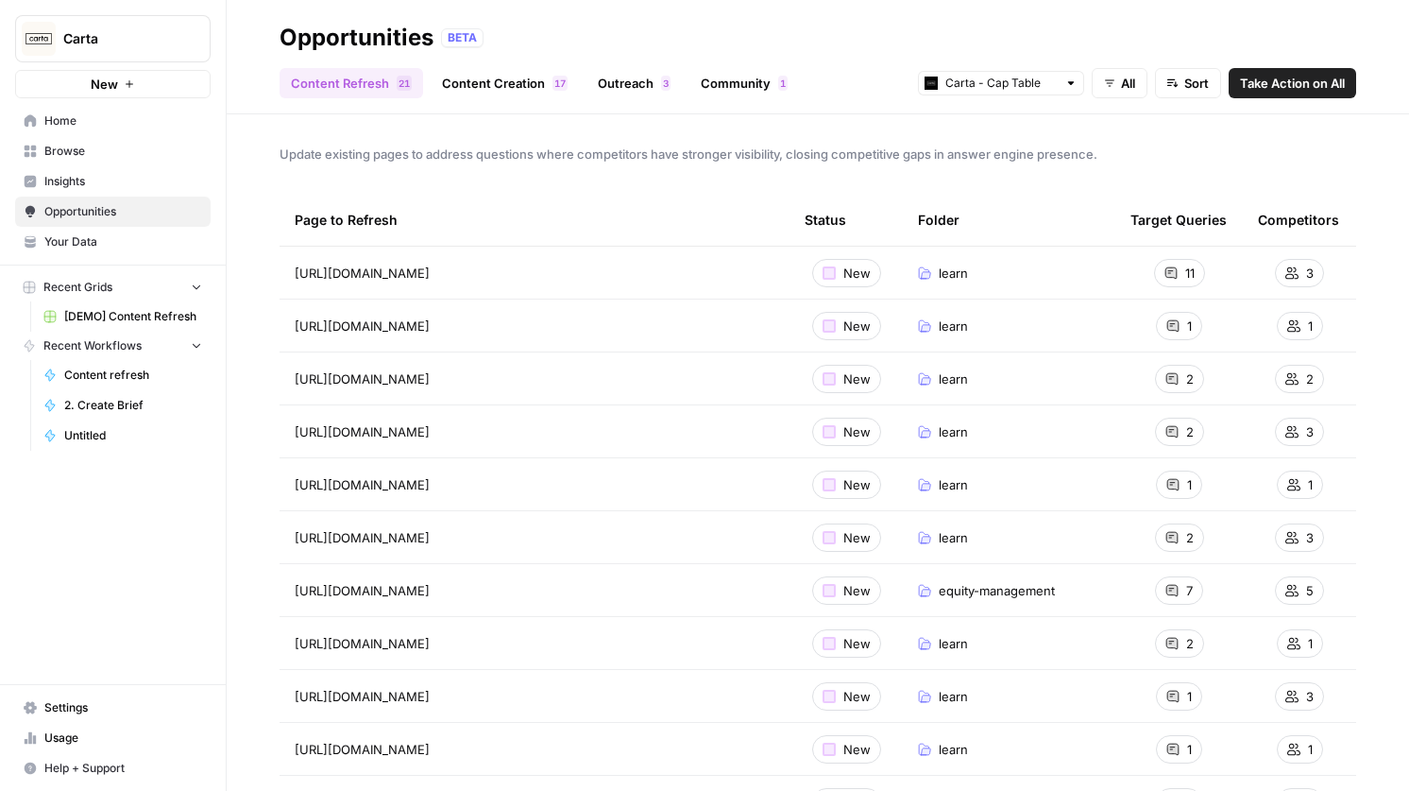
click at [475, 78] on link "Content Creation 7 1" at bounding box center [505, 83] width 148 height 30
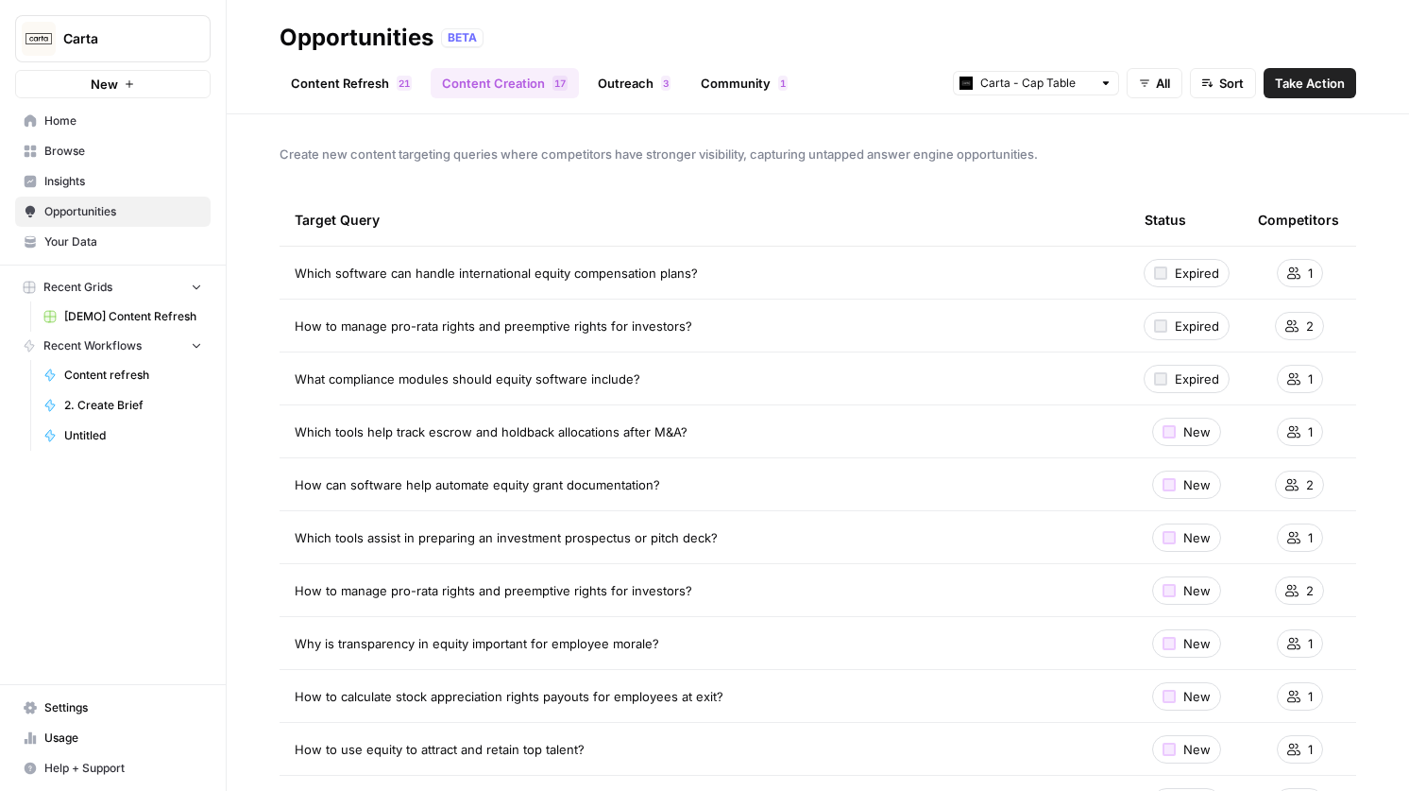
click at [324, 83] on link "Content Refresh 1 2" at bounding box center [352, 83] width 144 height 30
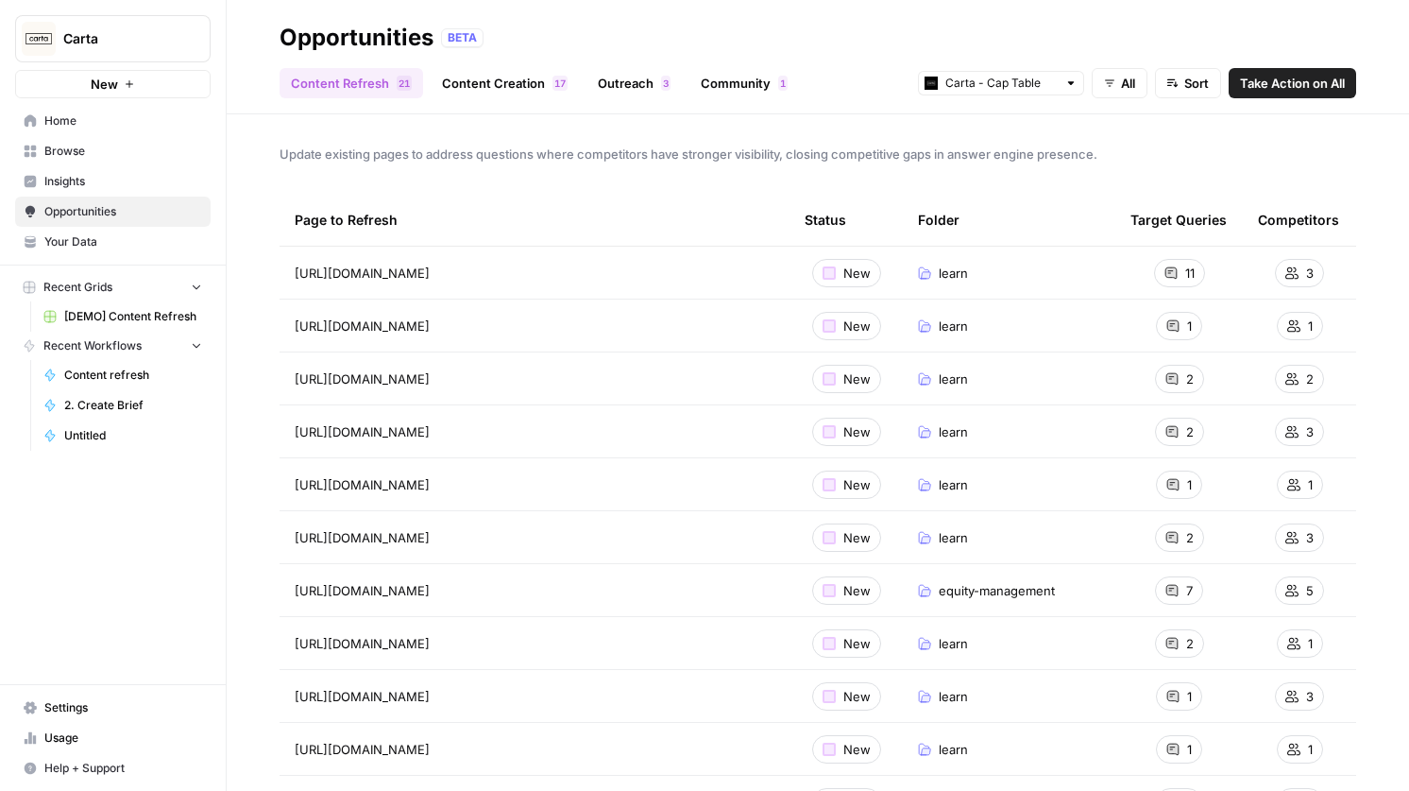
click at [526, 96] on link "Content Creation 7 1" at bounding box center [505, 83] width 148 height 30
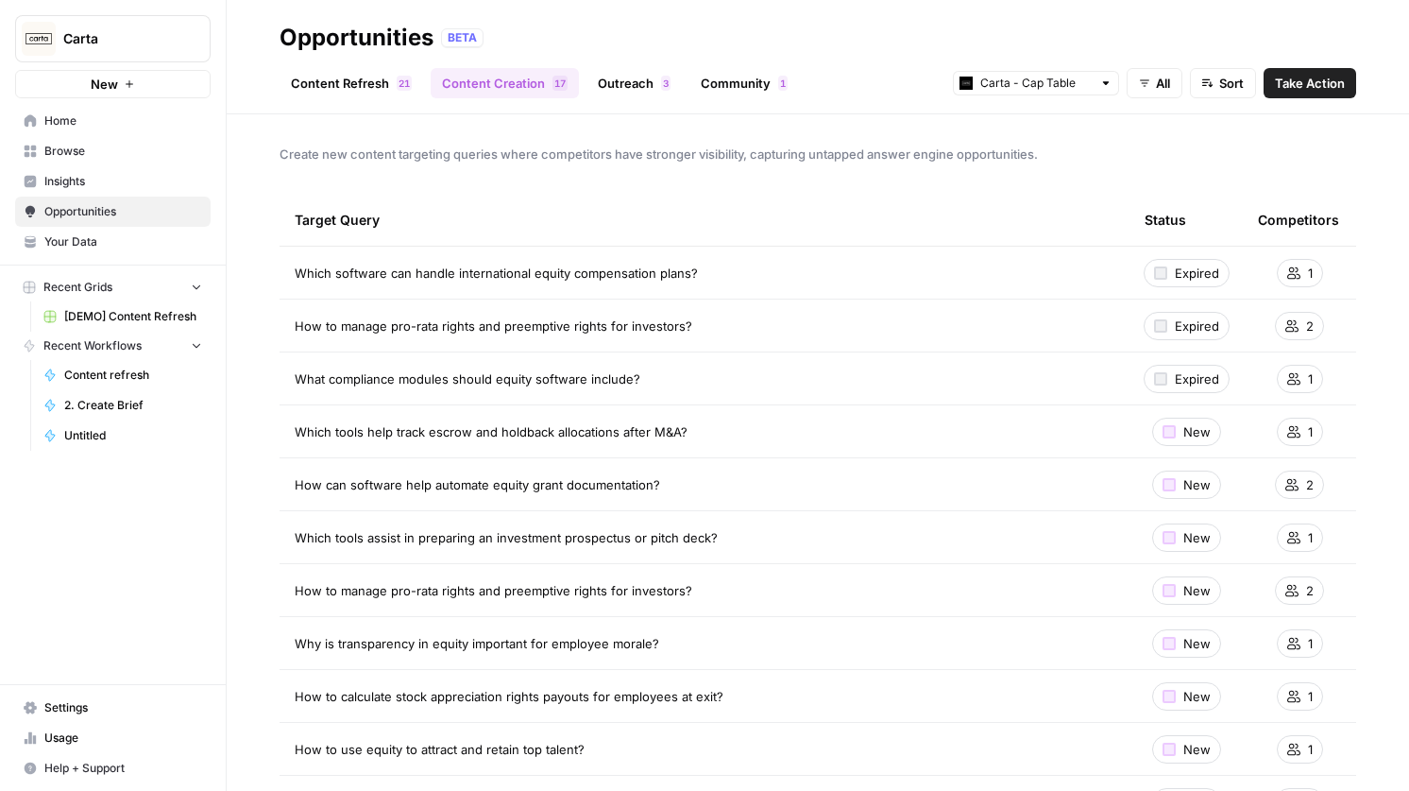
click at [364, 84] on link "Content Refresh 1 2" at bounding box center [352, 83] width 144 height 30
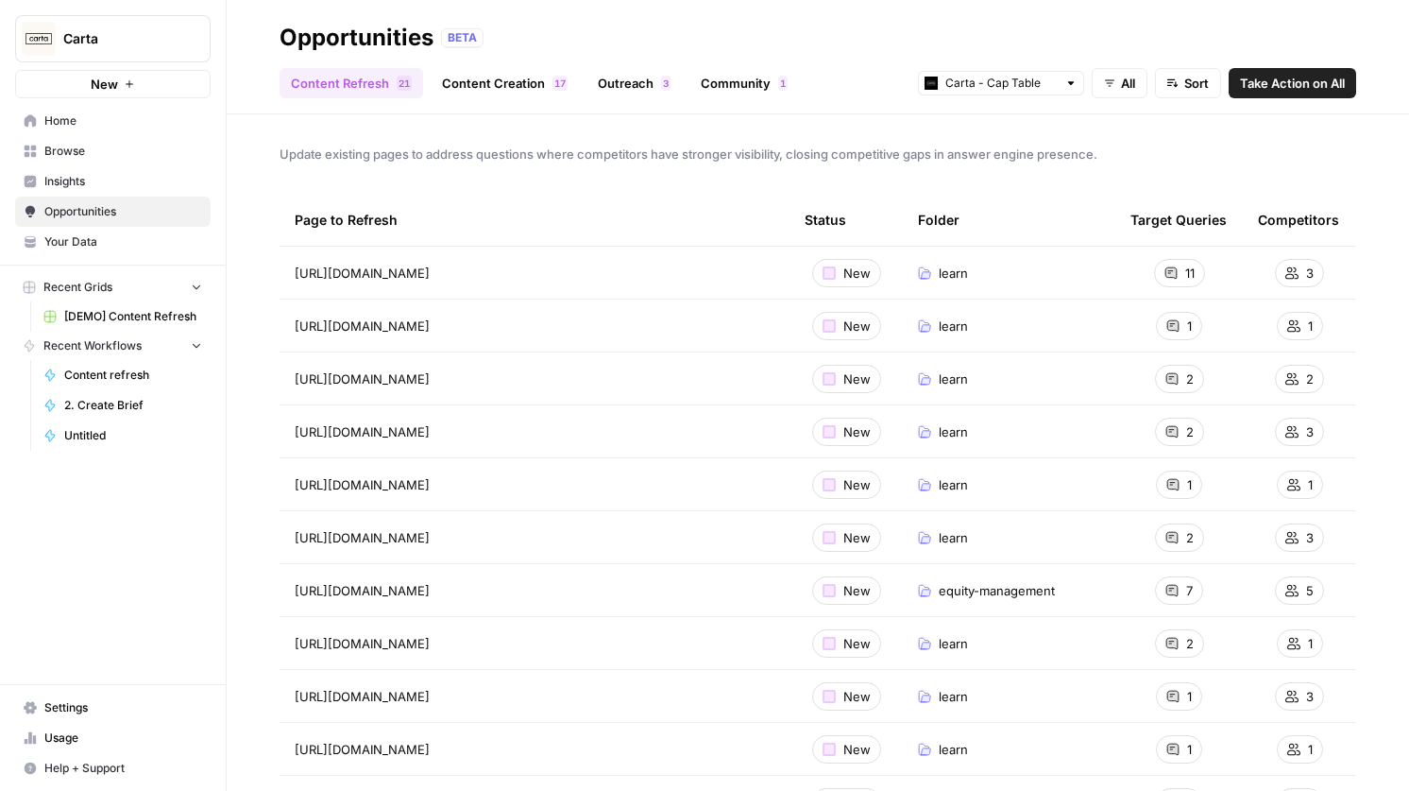
click at [88, 186] on span "Insights" at bounding box center [123, 181] width 158 height 17
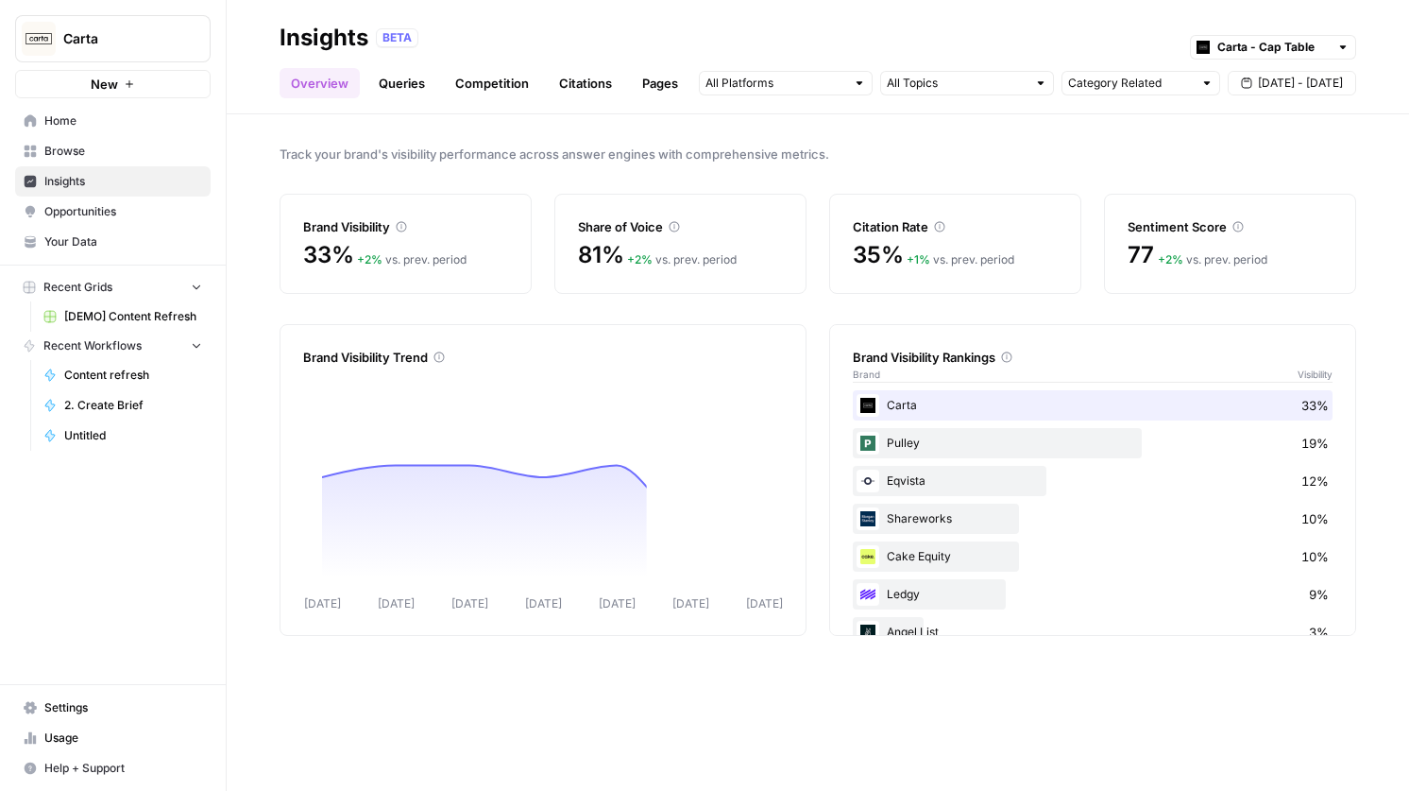
click at [415, 94] on link "Queries" at bounding box center [401, 83] width 69 height 30
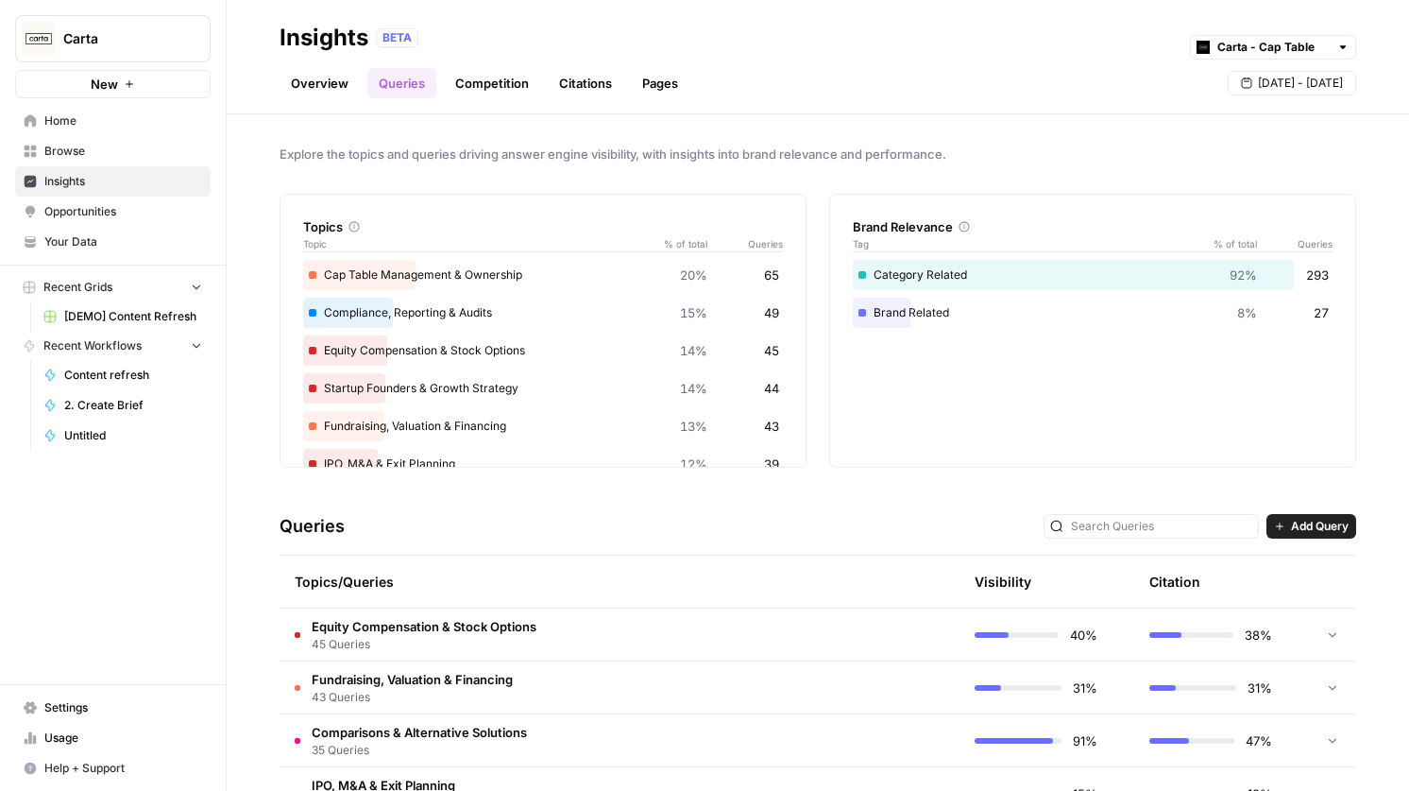
click at [335, 79] on link "Overview" at bounding box center [320, 83] width 80 height 30
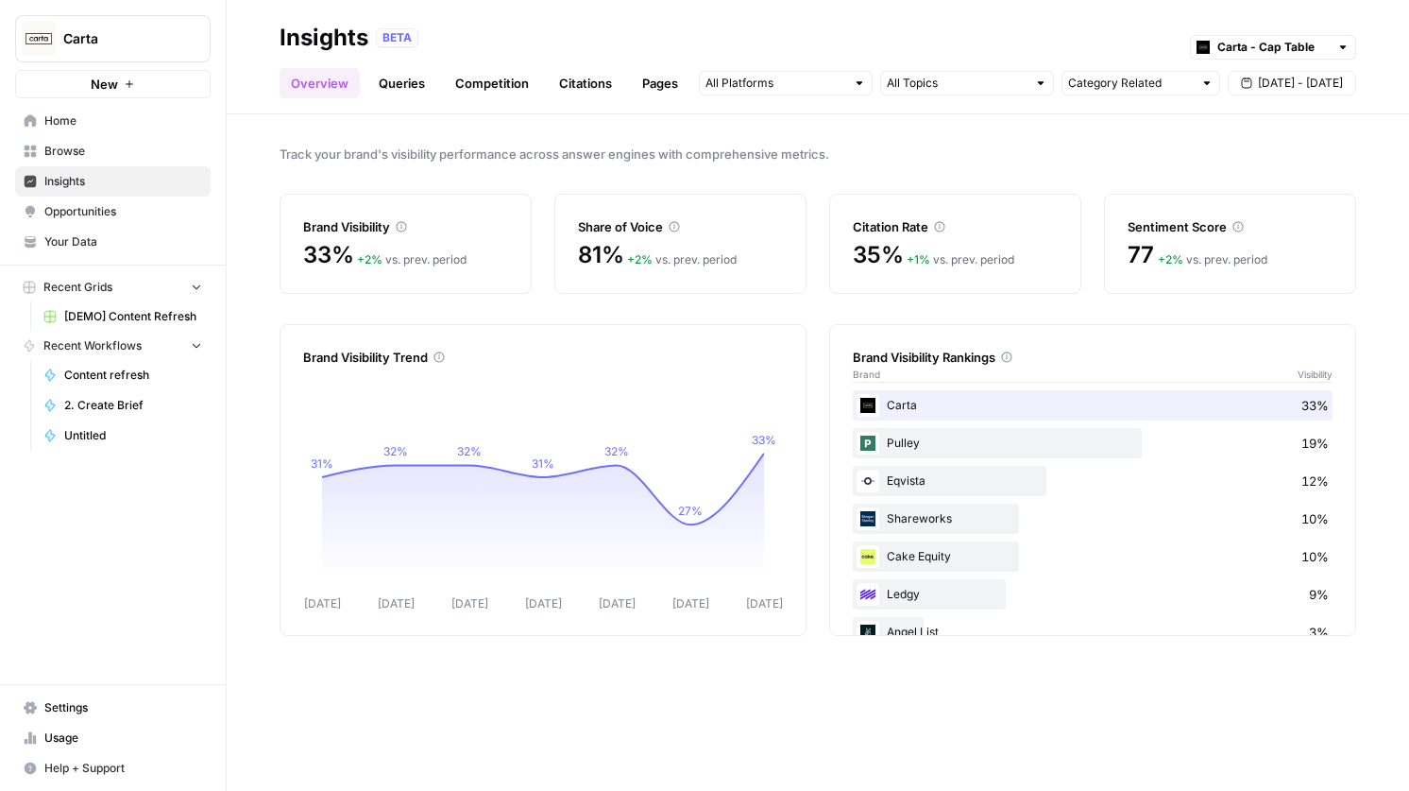
click at [401, 77] on link "Queries" at bounding box center [401, 83] width 69 height 30
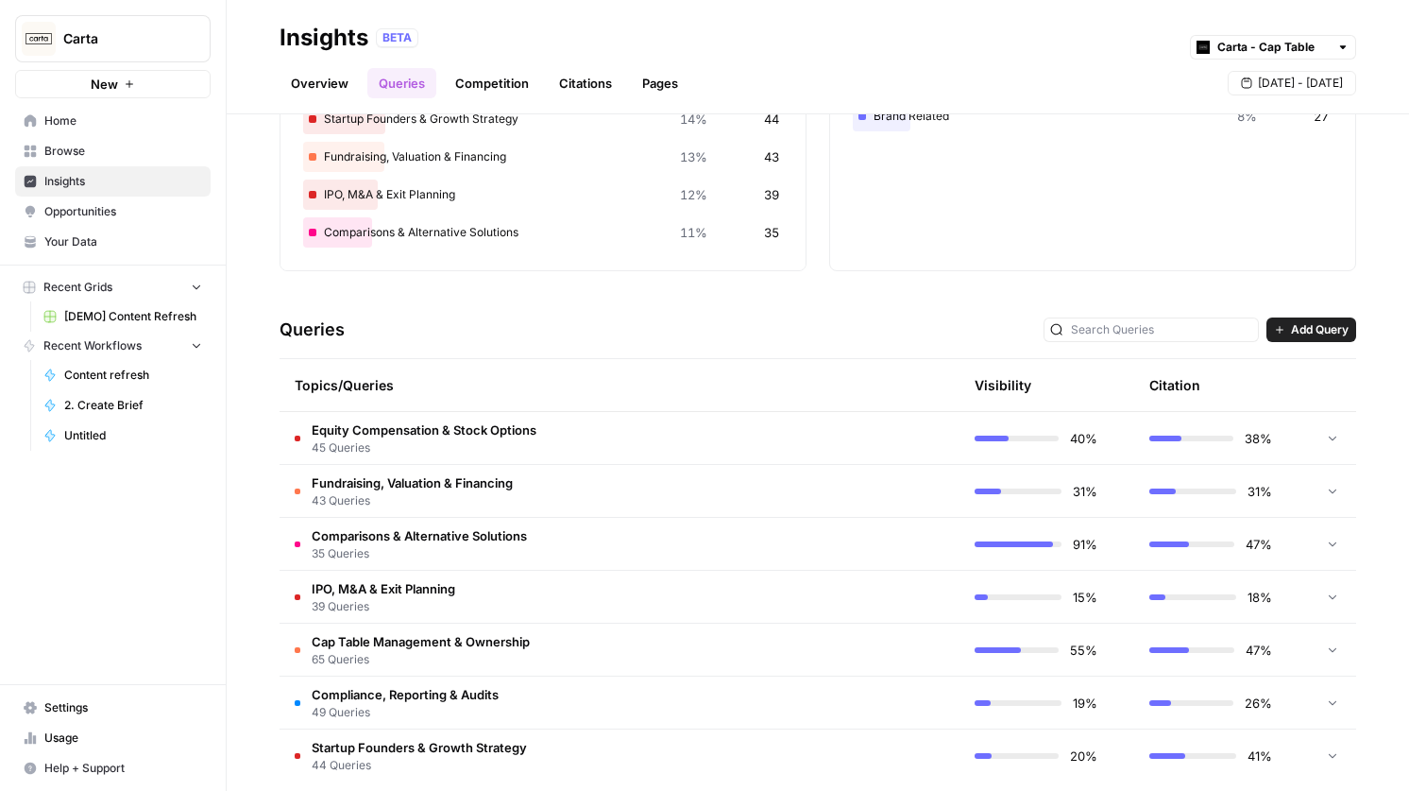
scroll to position [218, 0]
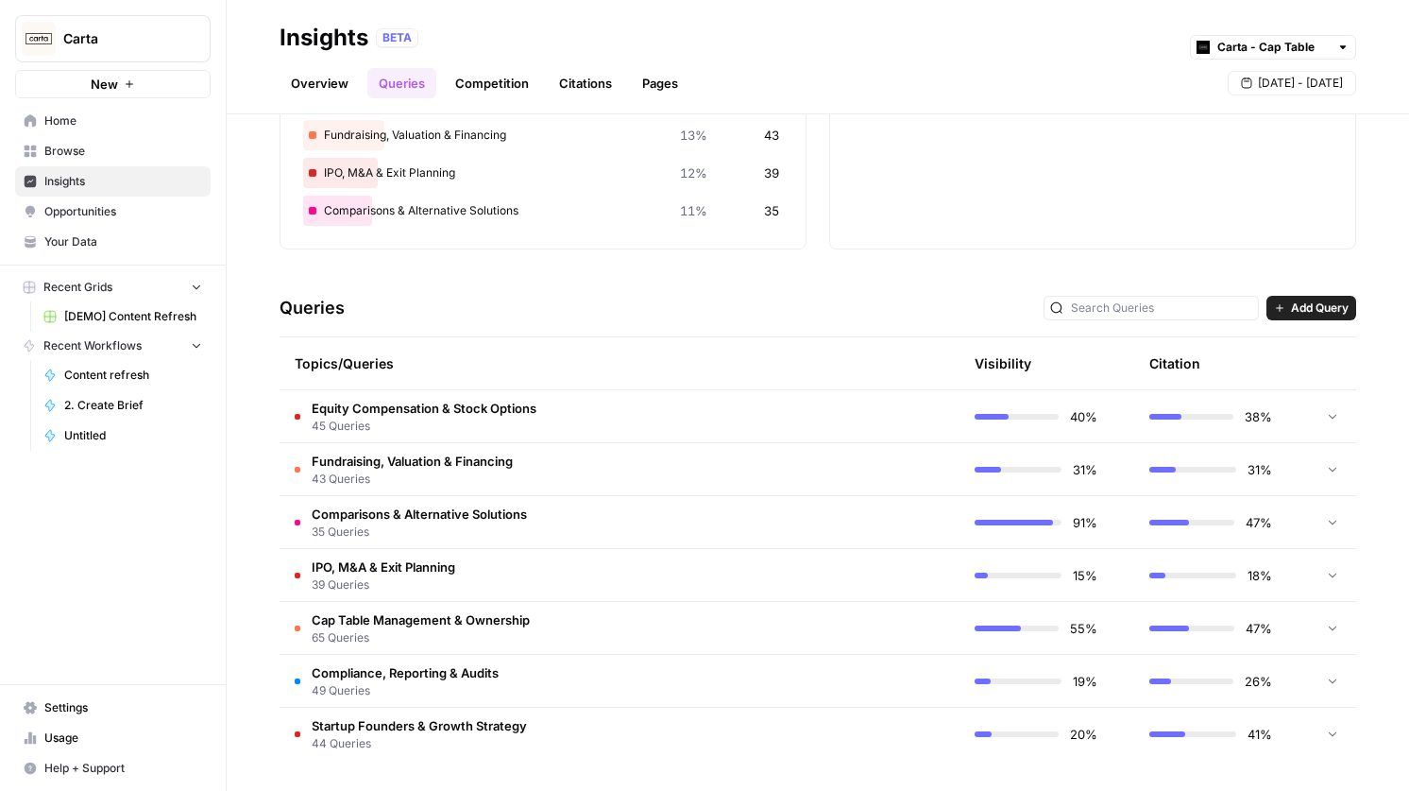
click at [1333, 410] on icon at bounding box center [1332, 415] width 13 height 13
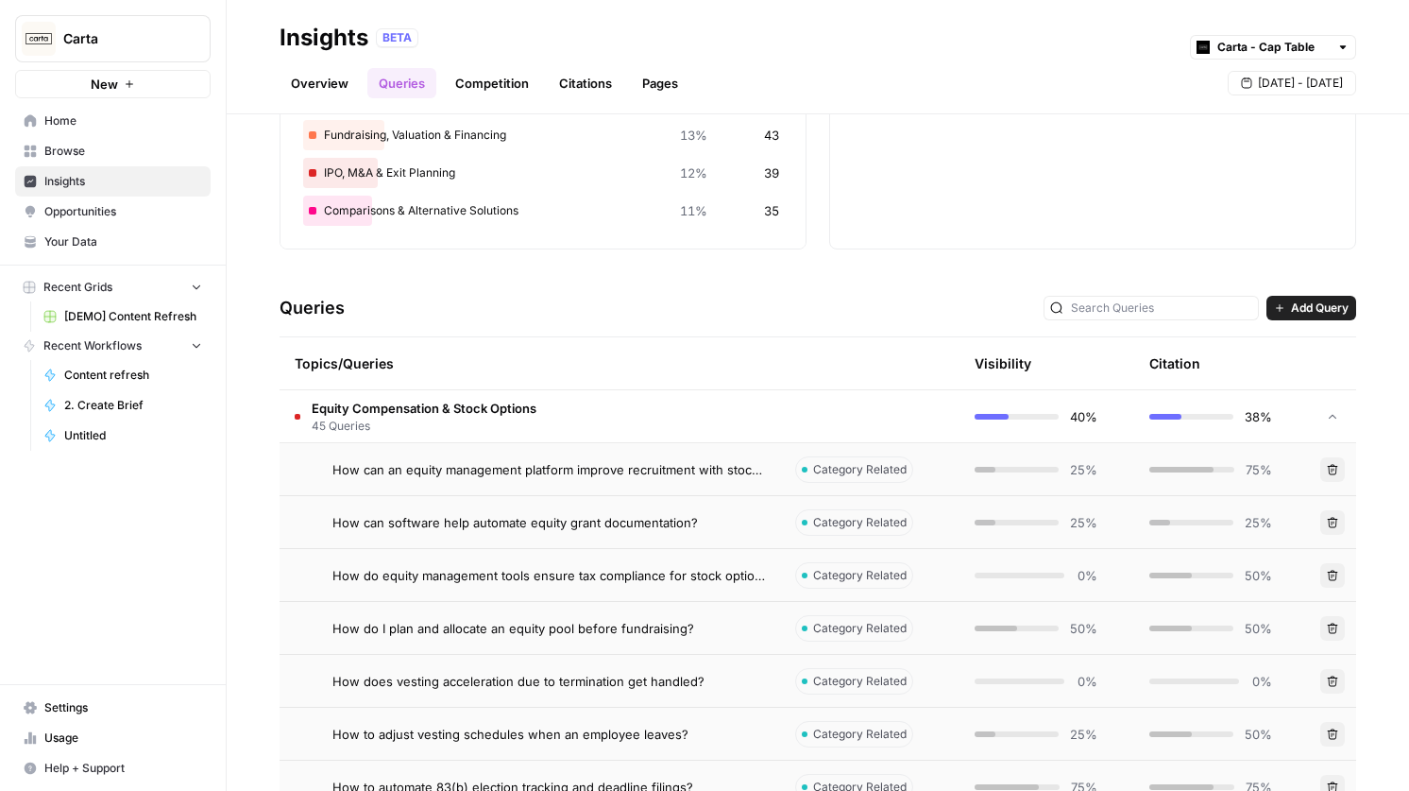
click at [1333, 410] on icon at bounding box center [1332, 416] width 13 height 13
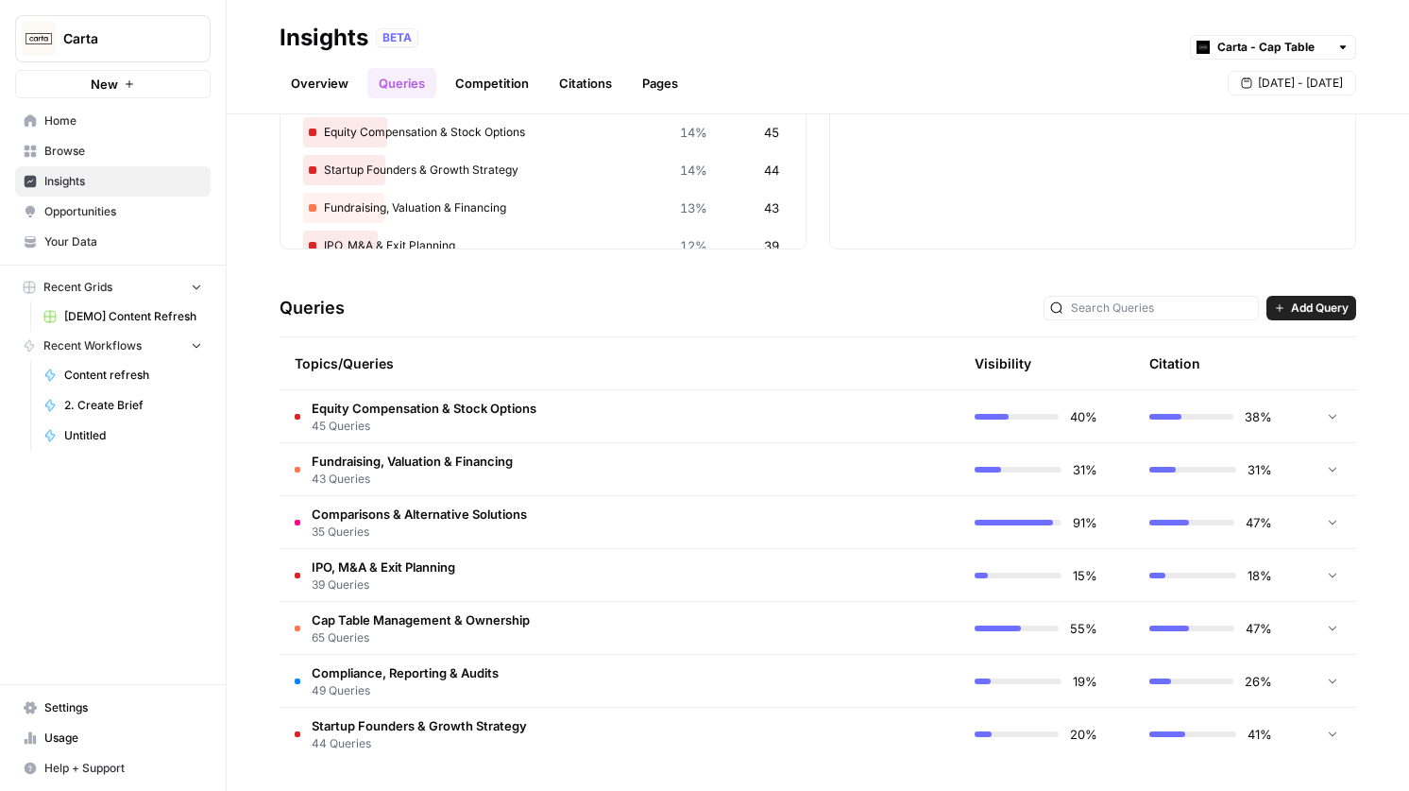
scroll to position [0, 0]
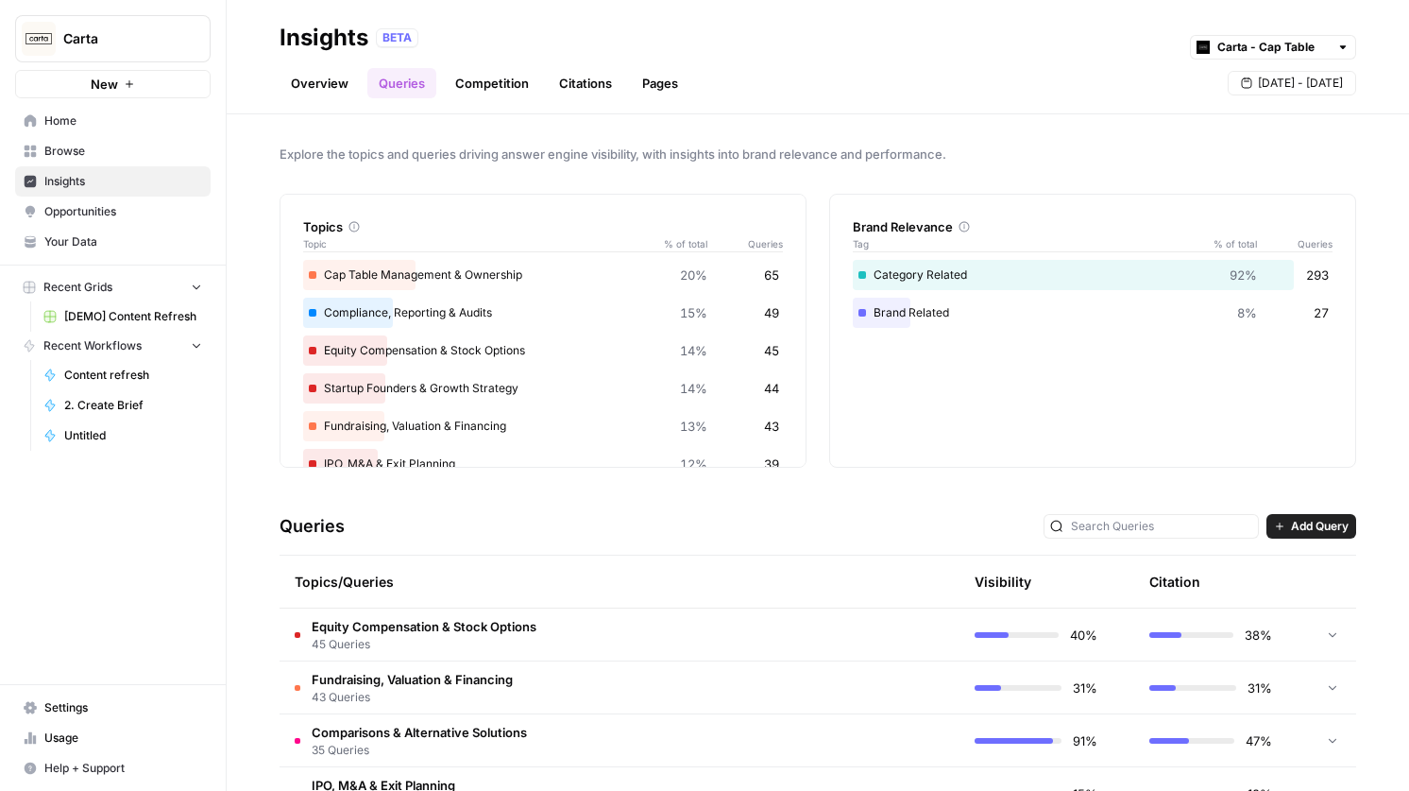
click at [576, 82] on link "Citations" at bounding box center [586, 83] width 76 height 30
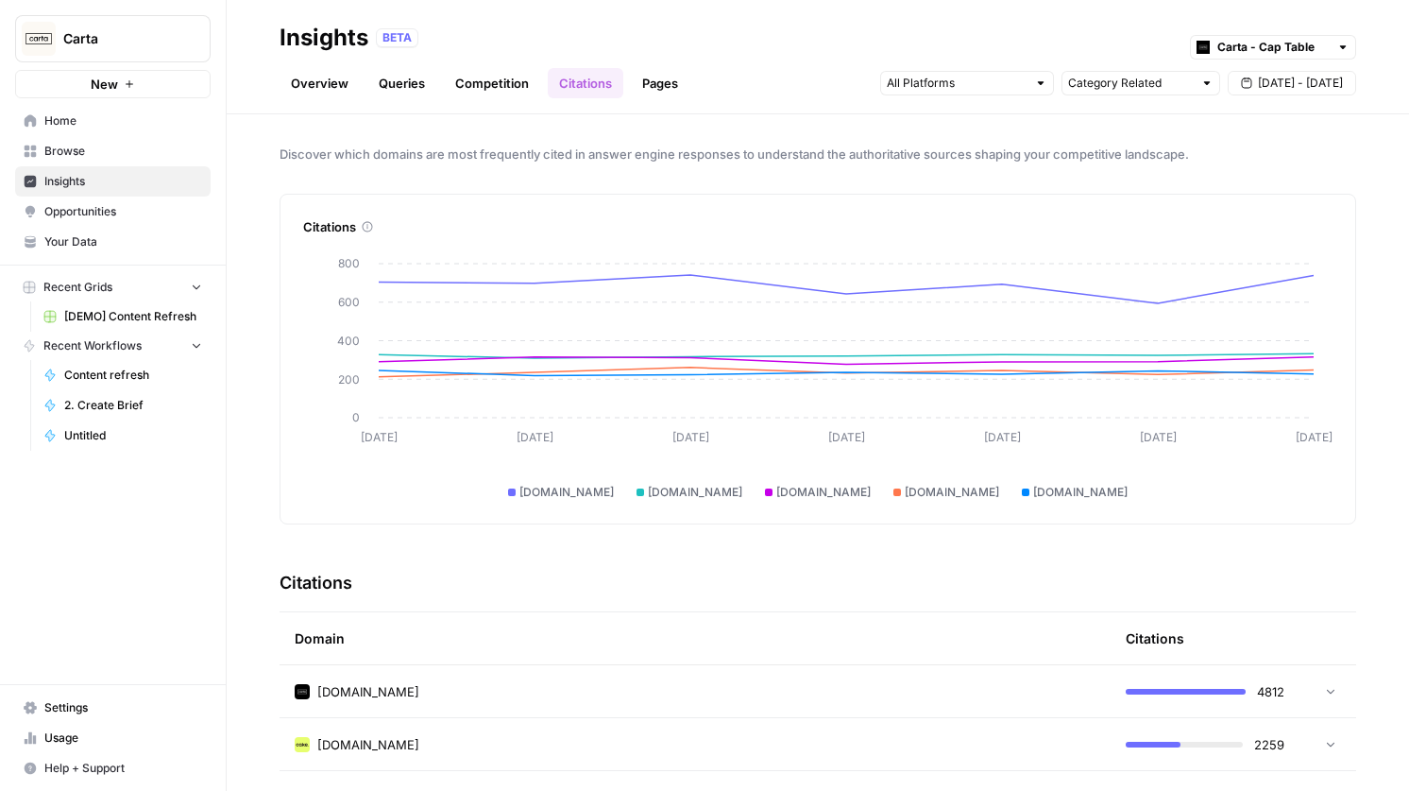
click at [657, 84] on link "Pages" at bounding box center [660, 83] width 59 height 30
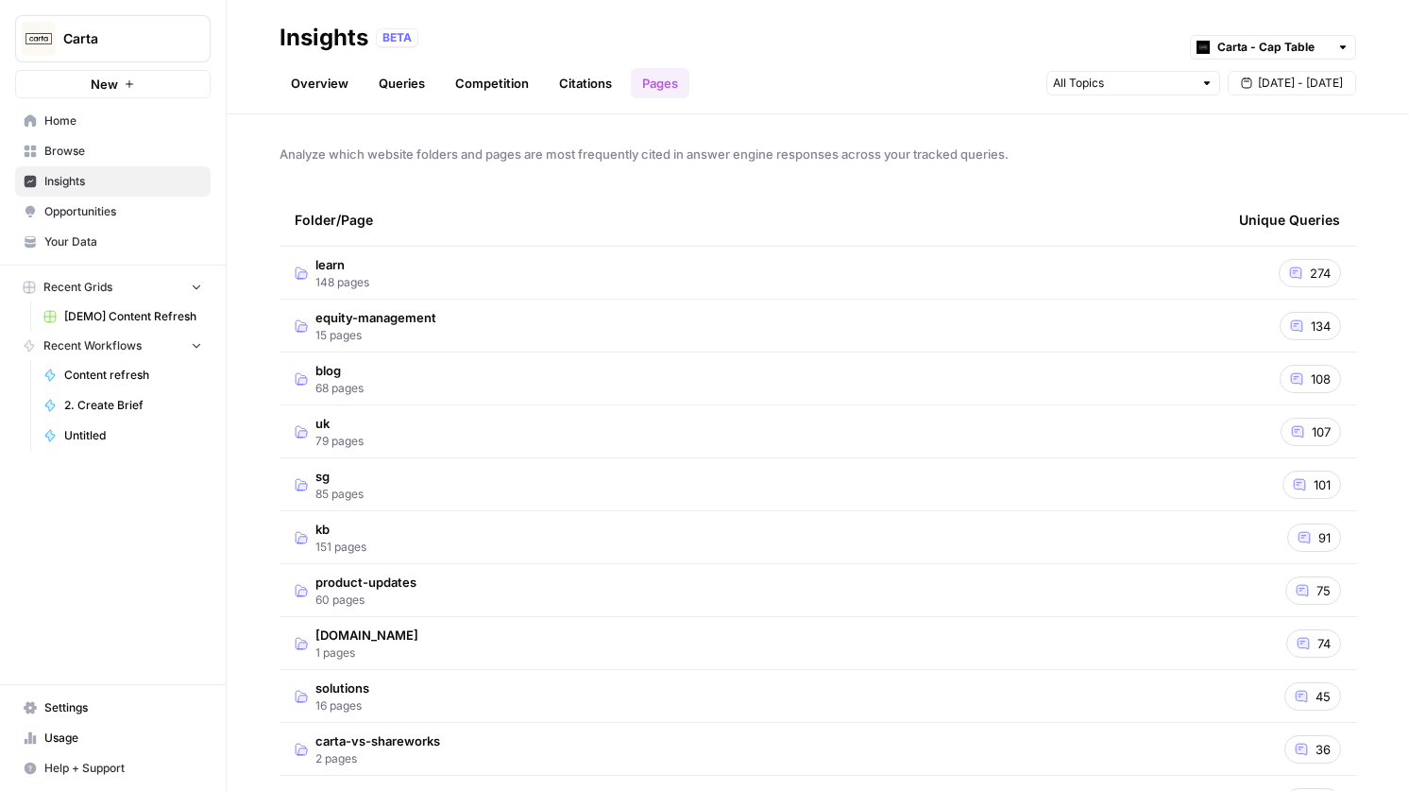
click at [396, 263] on td "learn 148 pages" at bounding box center [752, 273] width 945 height 52
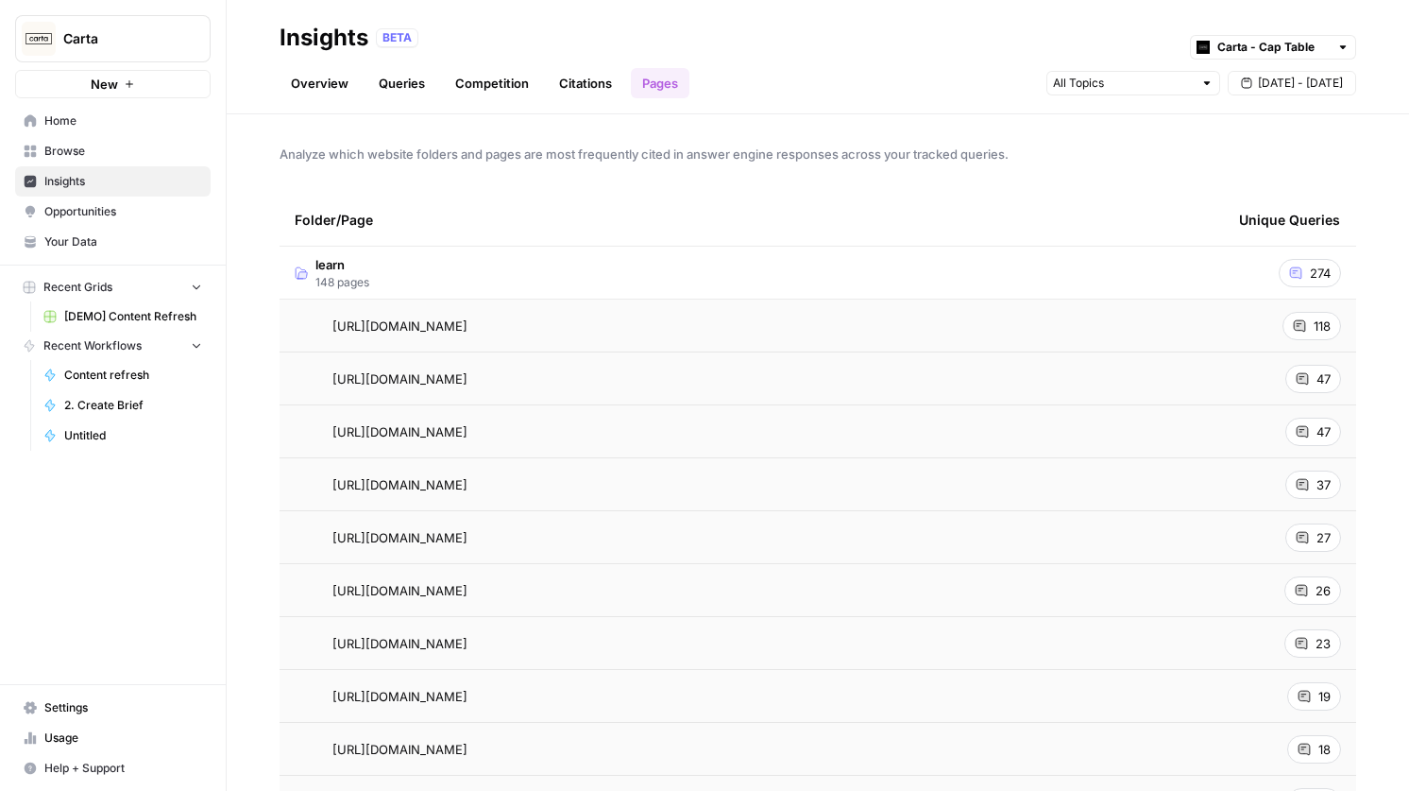
click at [396, 263] on td "learn 148 pages" at bounding box center [752, 273] width 945 height 52
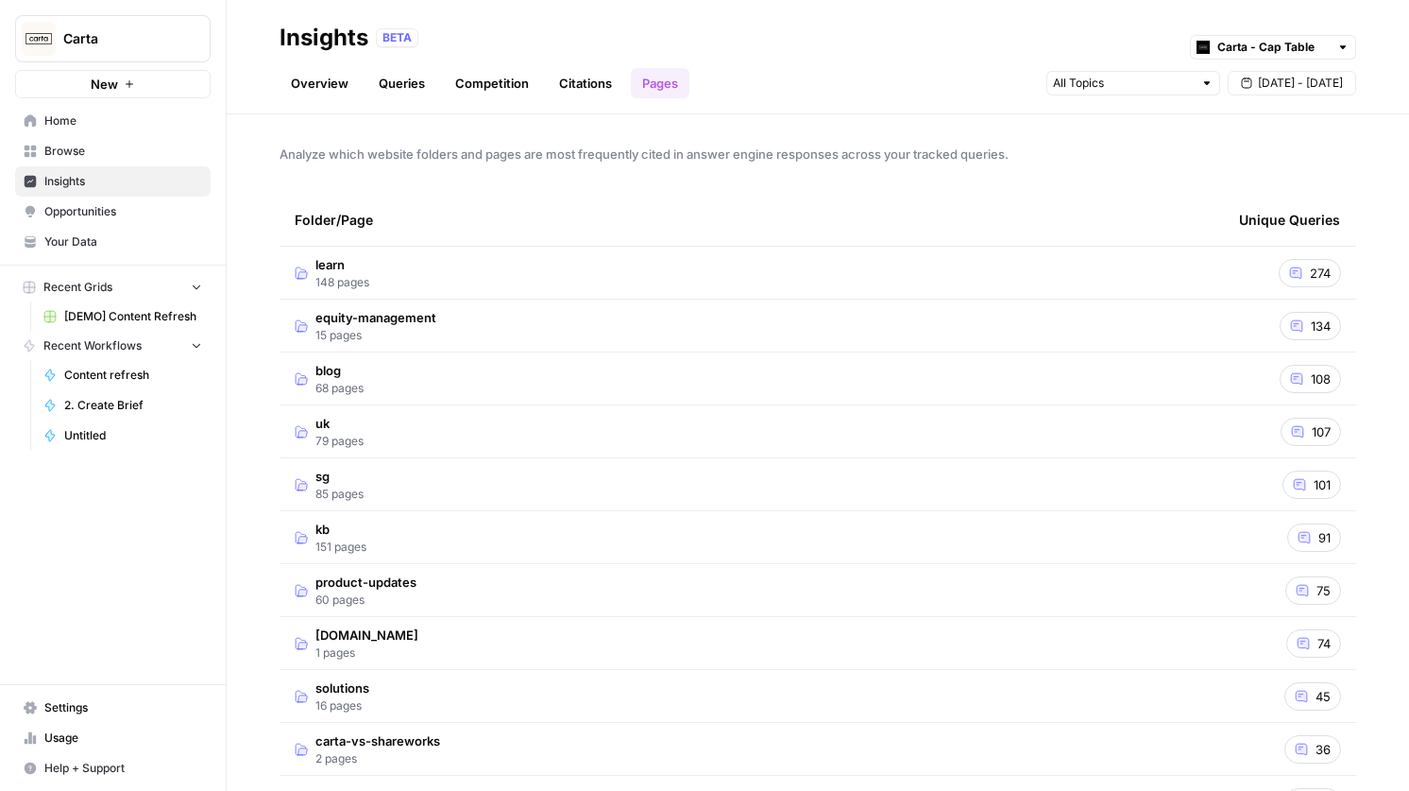
click at [419, 263] on td "learn 148 pages" at bounding box center [752, 273] width 945 height 52
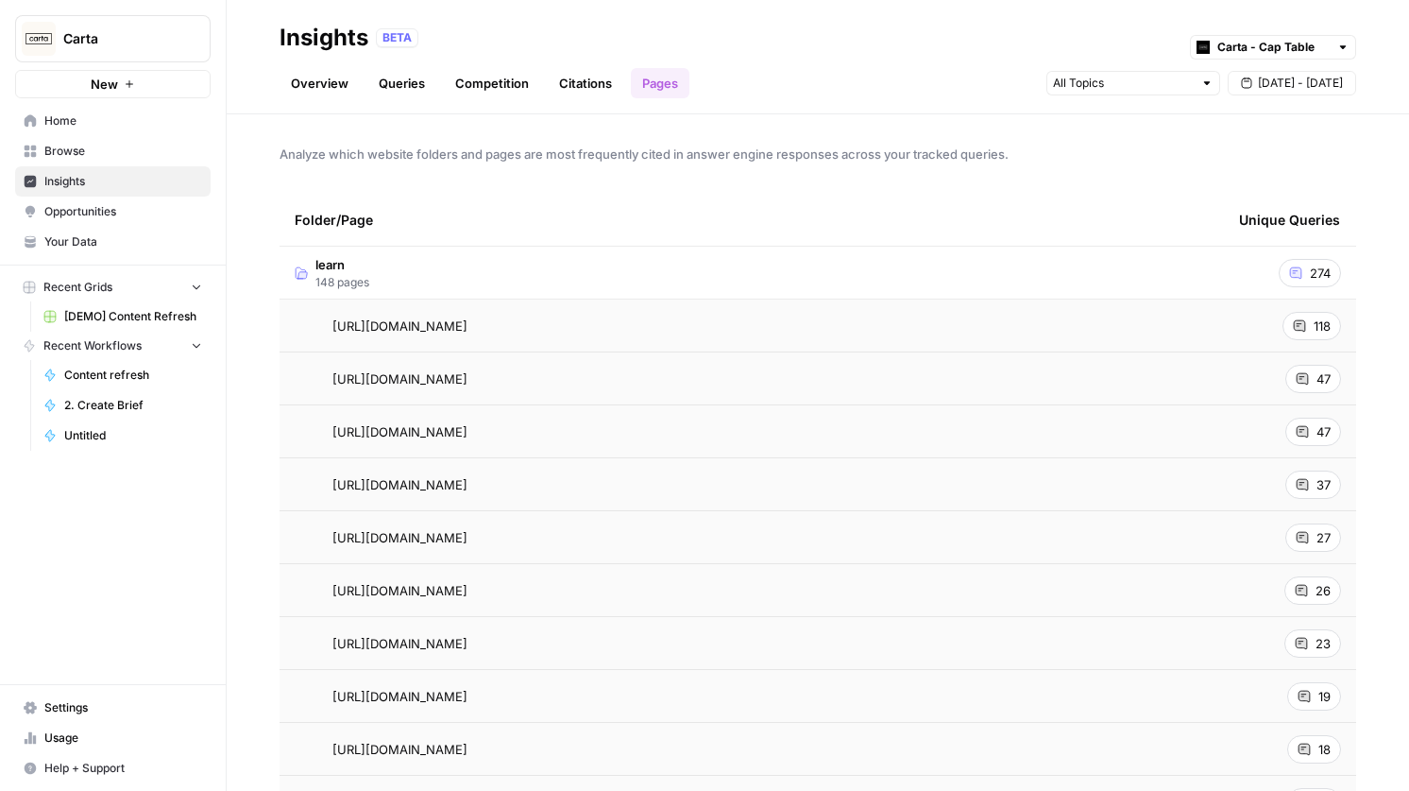
click at [426, 262] on td "learn 148 pages" at bounding box center [752, 273] width 945 height 52
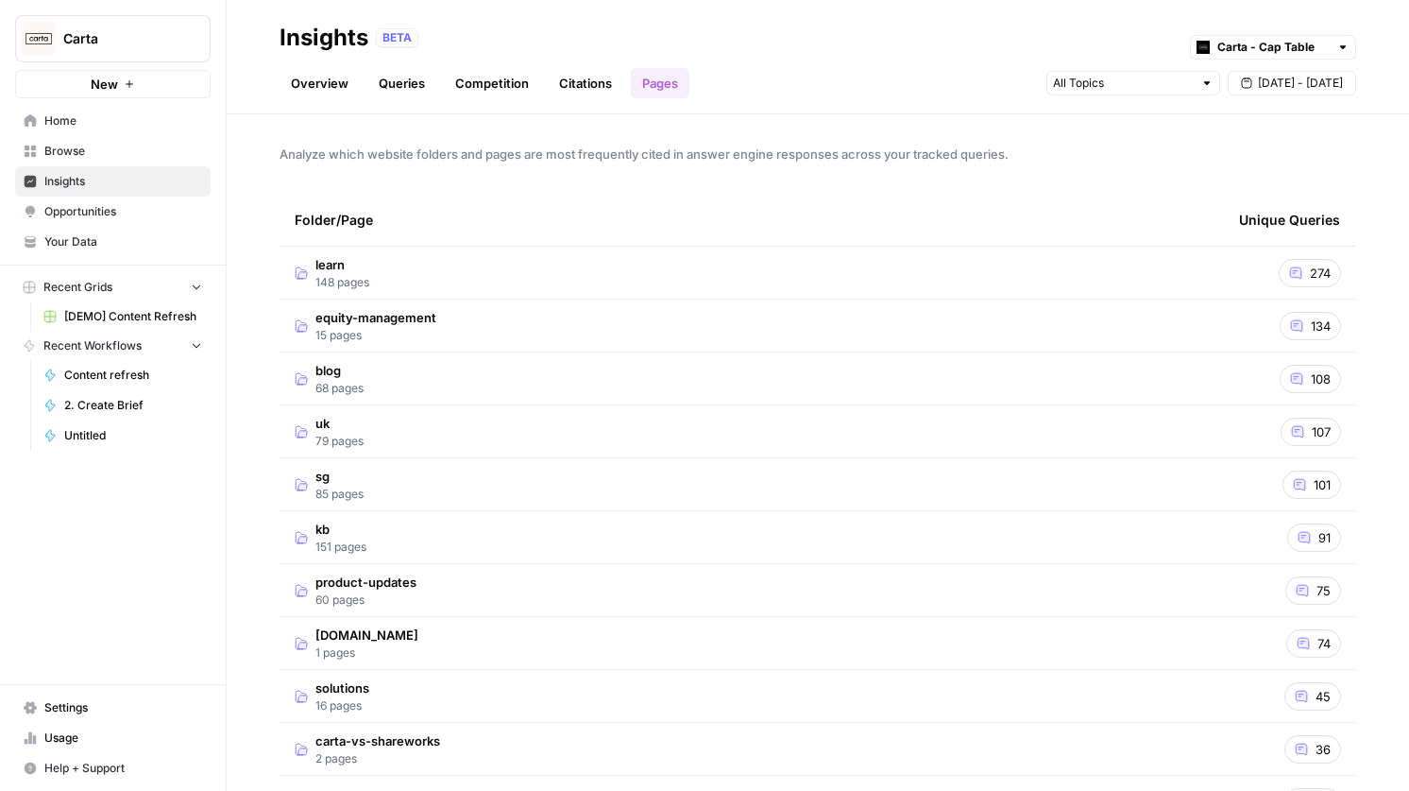
click at [578, 80] on link "Citations" at bounding box center [586, 83] width 76 height 30
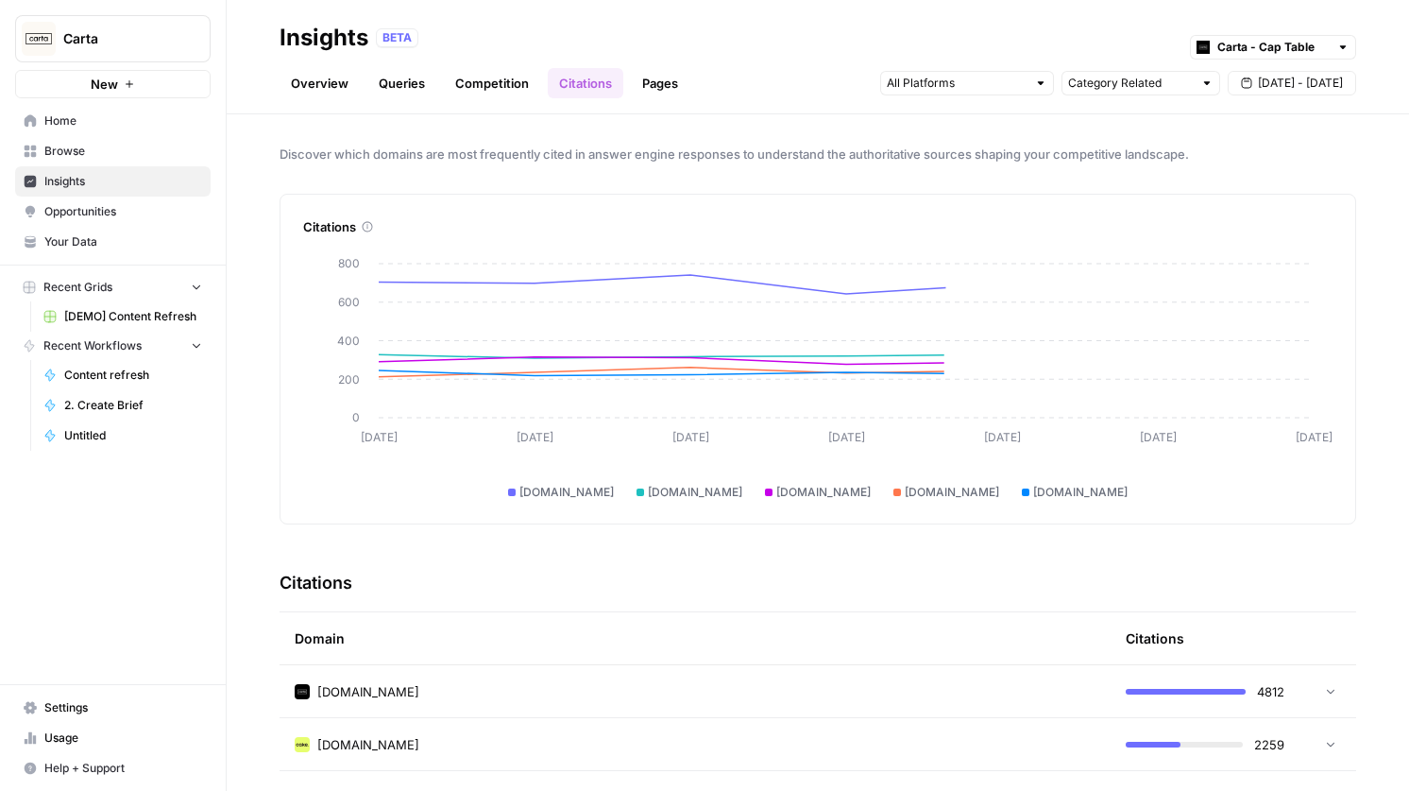
click at [504, 85] on link "Competition" at bounding box center [492, 83] width 96 height 30
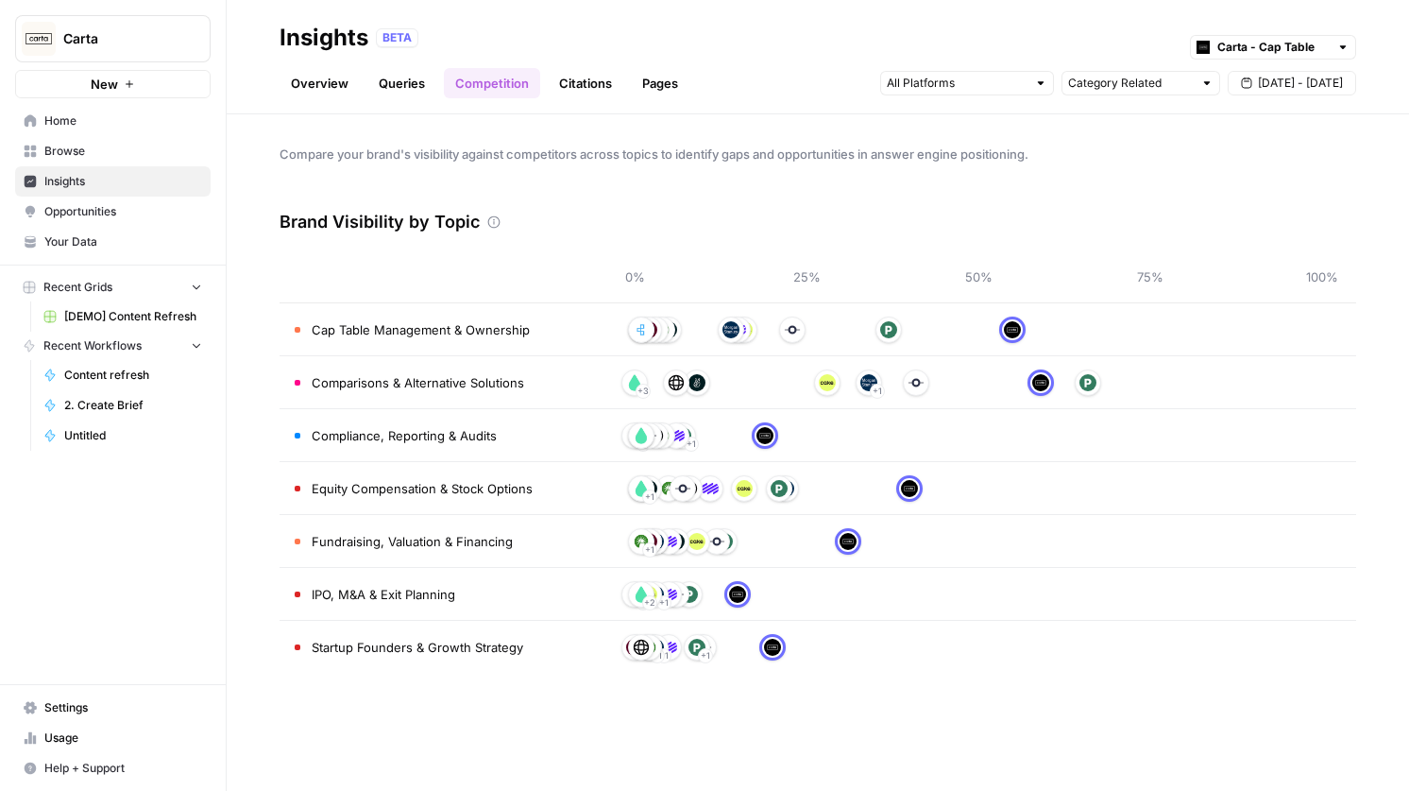
click at [425, 90] on link "Queries" at bounding box center [401, 83] width 69 height 30
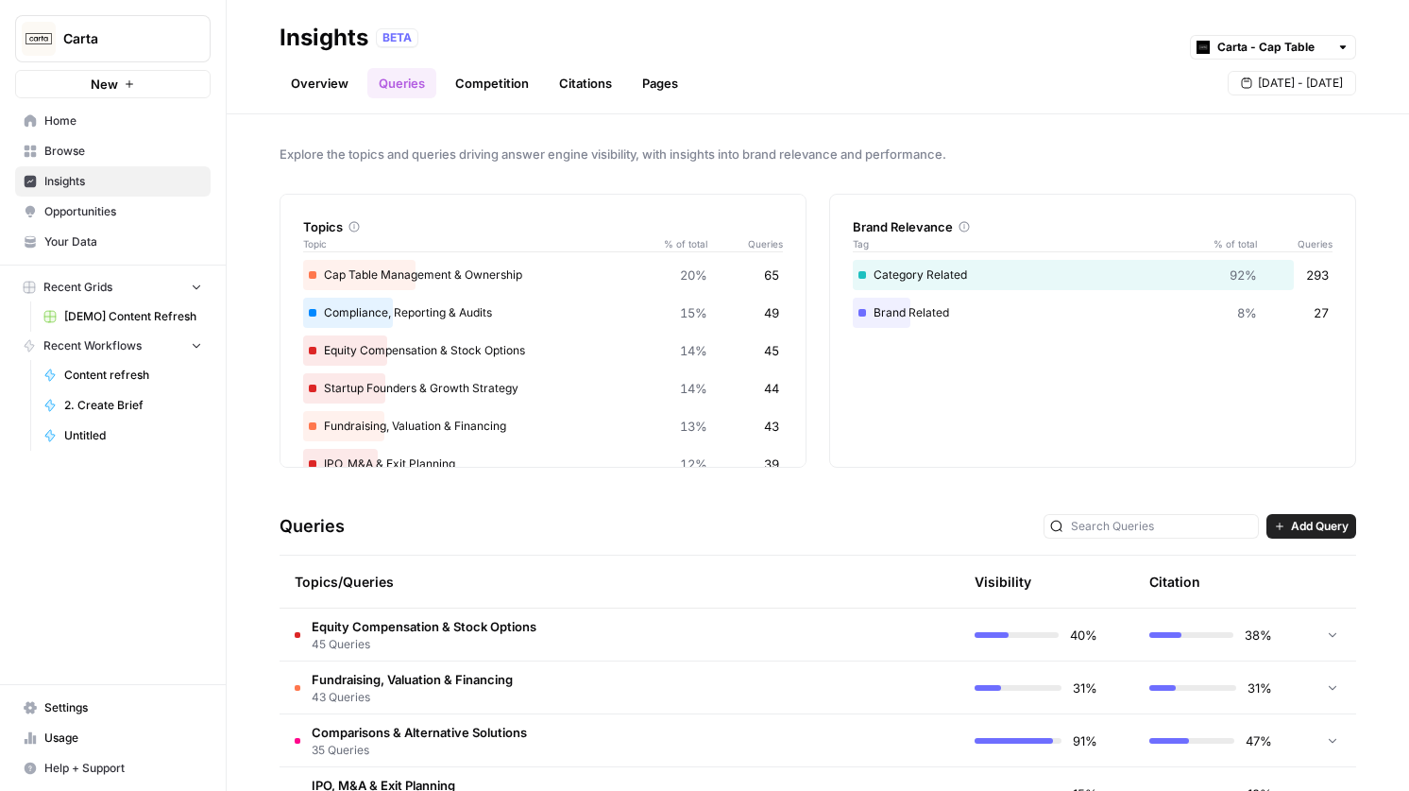
click at [311, 99] on header "Insights BETA Carta - Cap Table Overview Queries Competition Citations Pages [D…" at bounding box center [818, 57] width 1183 height 114
click at [318, 93] on link "Overview" at bounding box center [320, 83] width 80 height 30
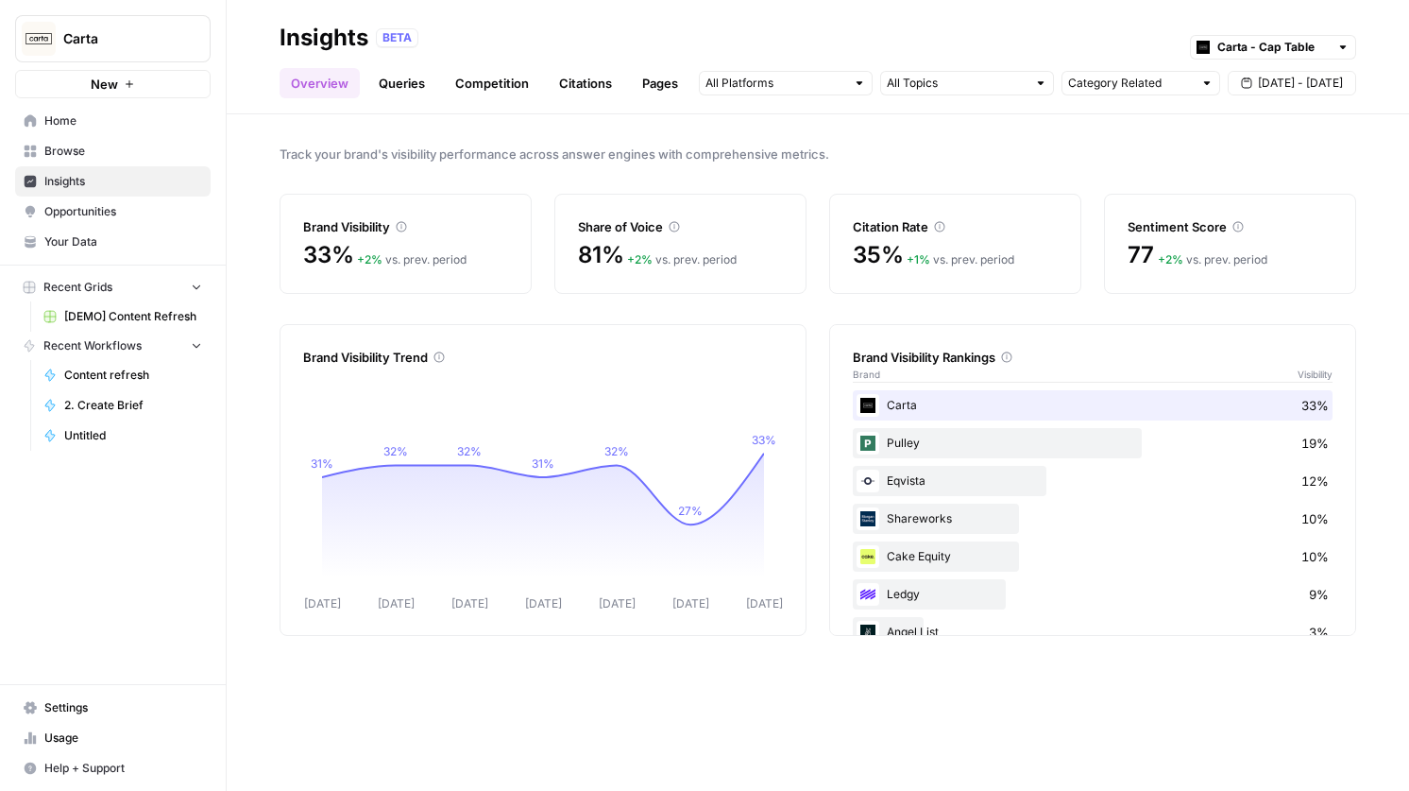
click at [595, 76] on link "Citations" at bounding box center [586, 83] width 76 height 30
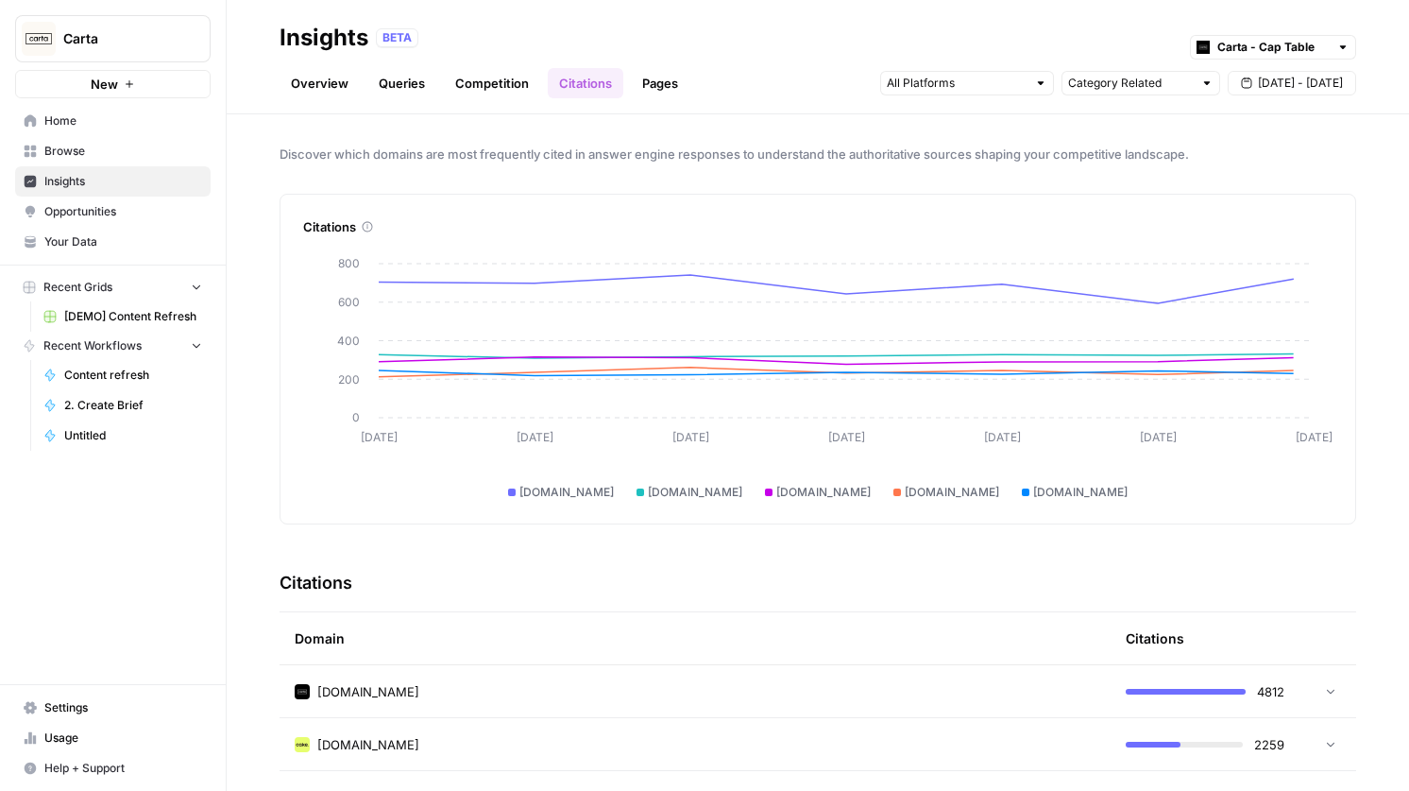
click at [646, 86] on link "Pages" at bounding box center [660, 83] width 59 height 30
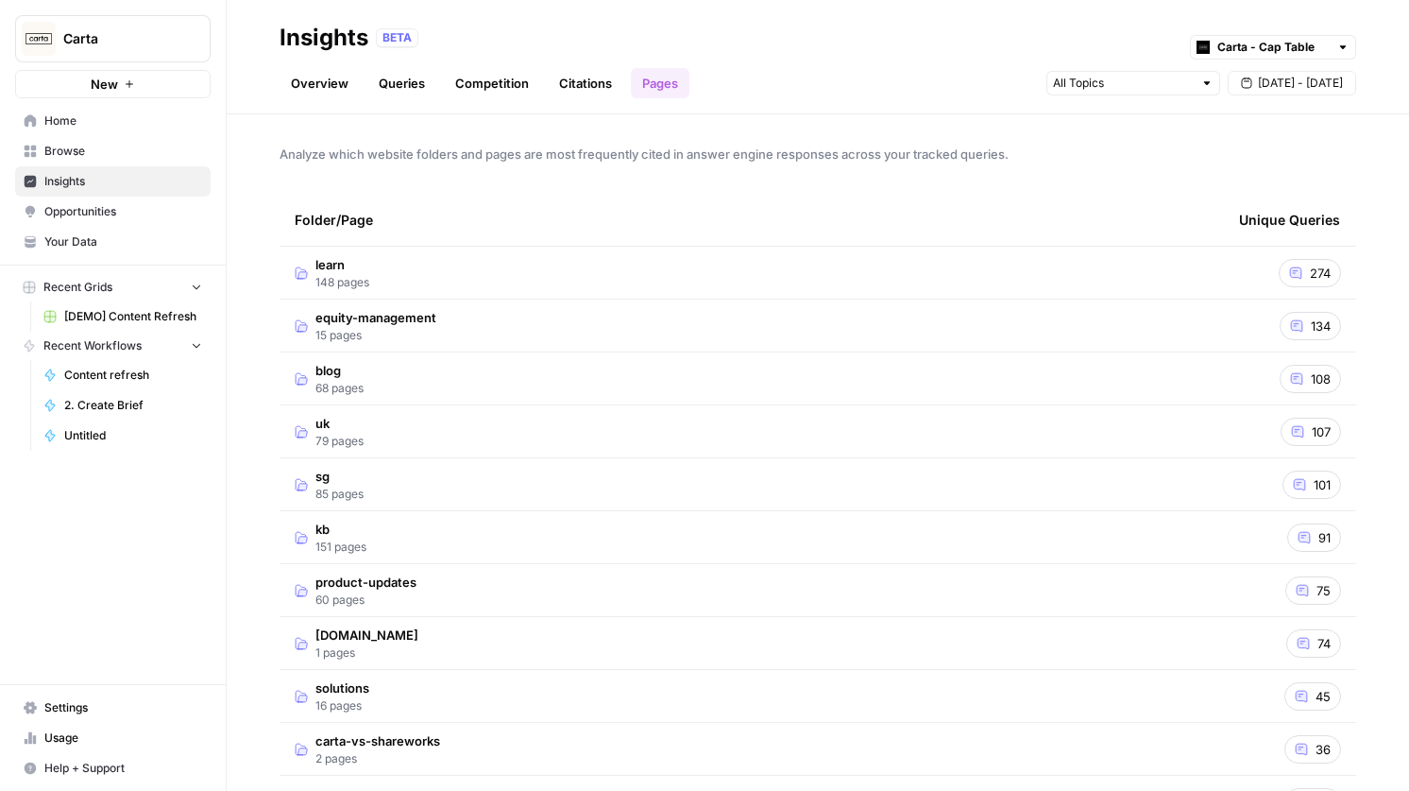
click at [515, 91] on link "Competition" at bounding box center [492, 83] width 96 height 30
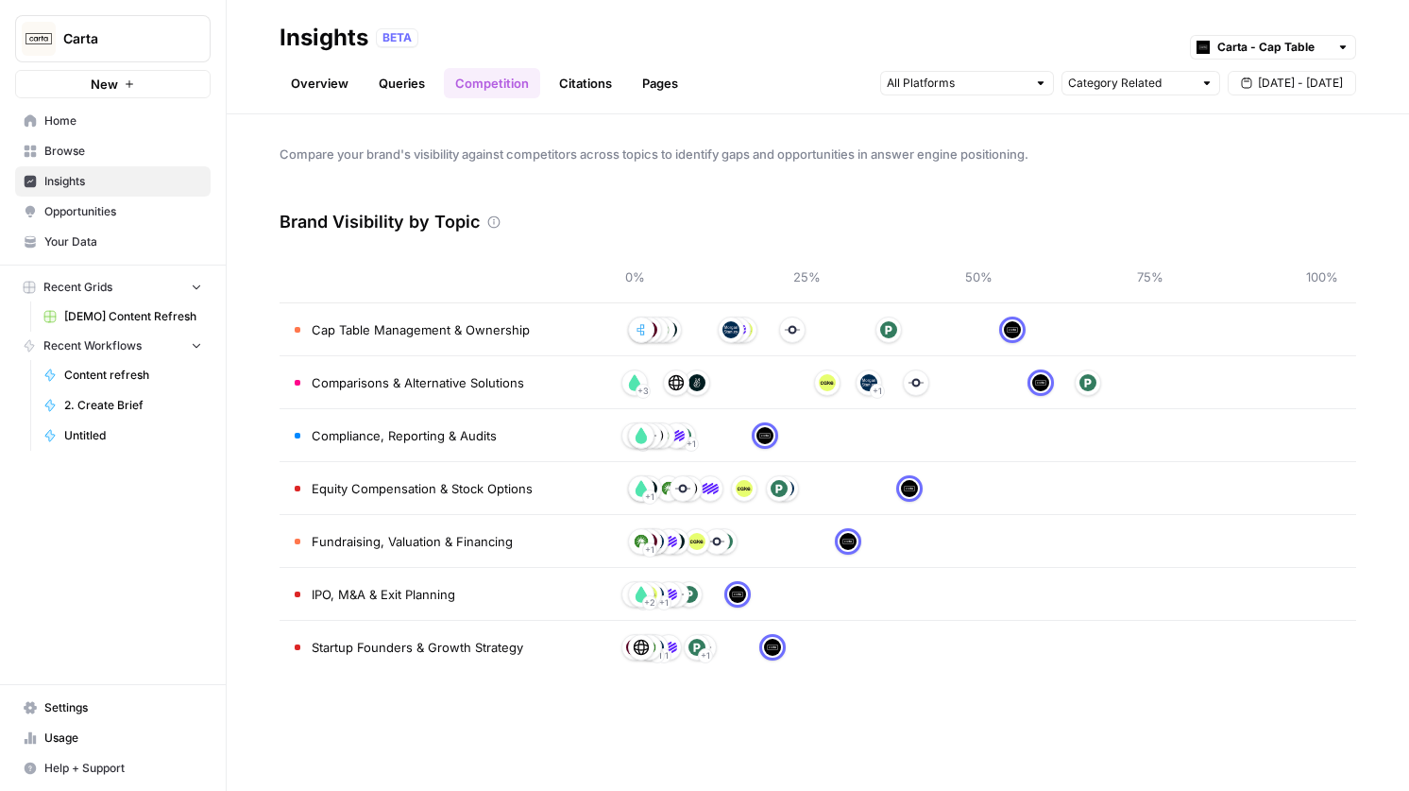
click at [392, 91] on link "Queries" at bounding box center [401, 83] width 69 height 30
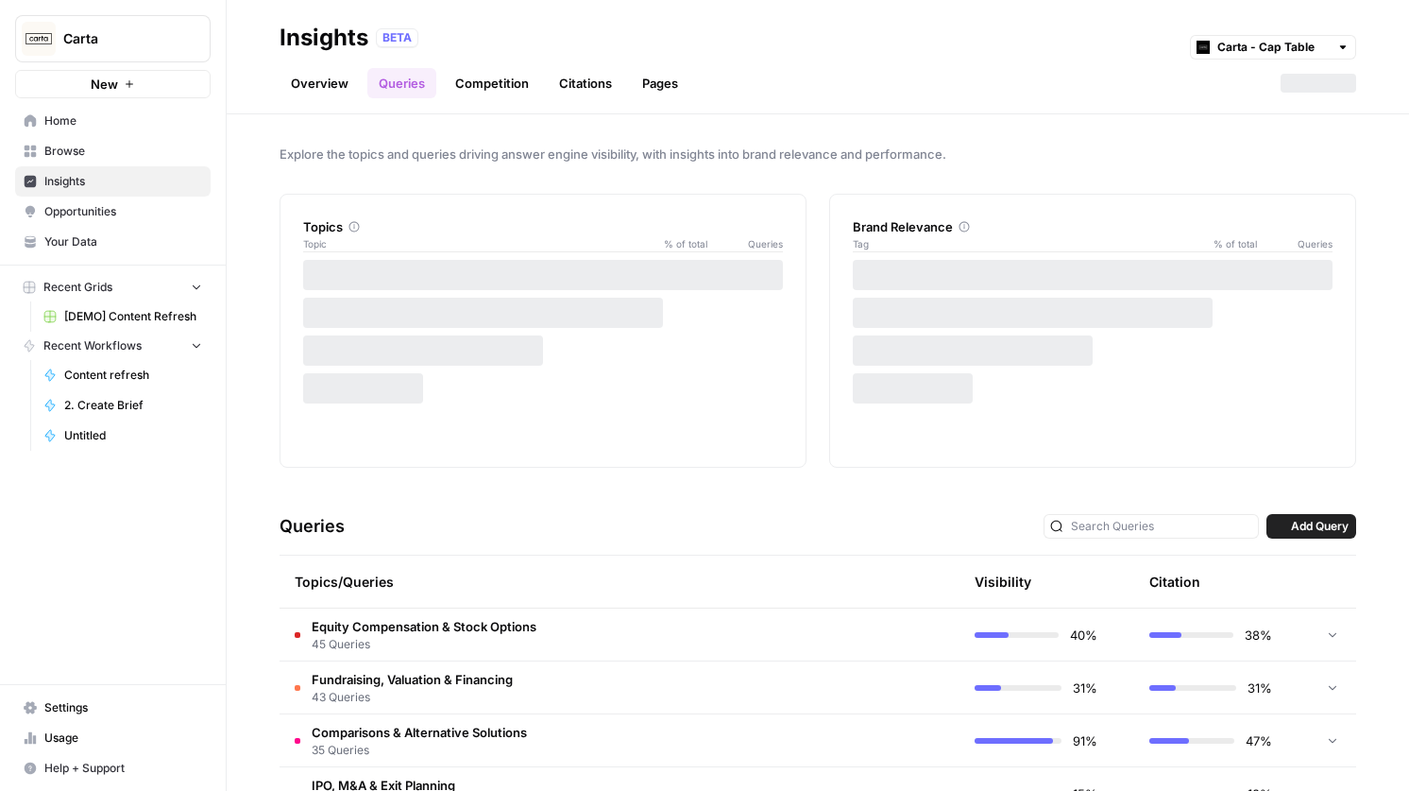
click at [332, 91] on link "Overview" at bounding box center [320, 83] width 80 height 30
